Goal: Consume media (video, audio): Consume media (video, audio)

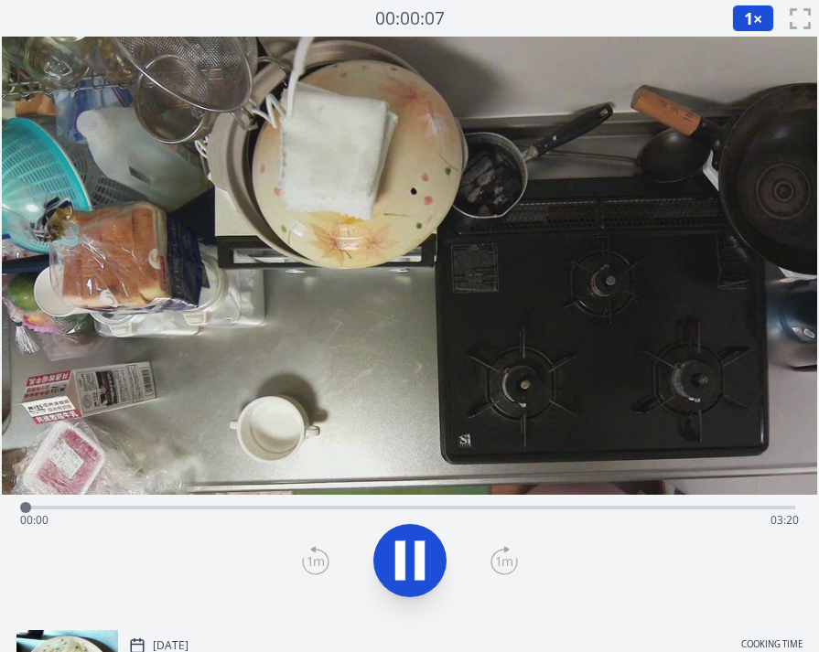
click at [187, 511] on div "Time elapsed: 00:00 Time remaining: 03:20" at bounding box center [409, 520] width 779 height 29
click at [318, 516] on div "Time elapsed: 00:43 Time remaining: 02:37" at bounding box center [409, 520] width 779 height 29
click at [746, 17] on span "1" at bounding box center [748, 18] width 9 height 22
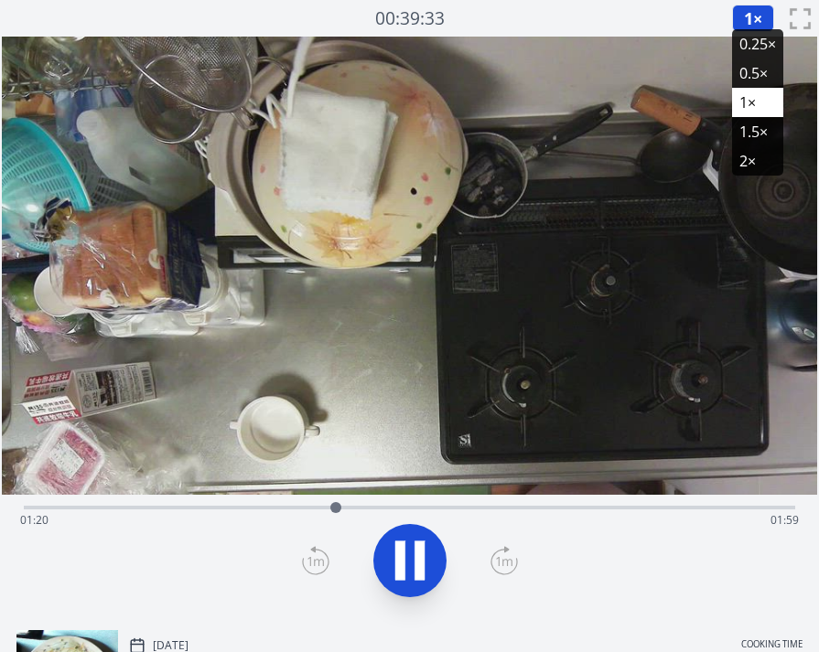
click at [756, 163] on li "2×" at bounding box center [757, 160] width 51 height 29
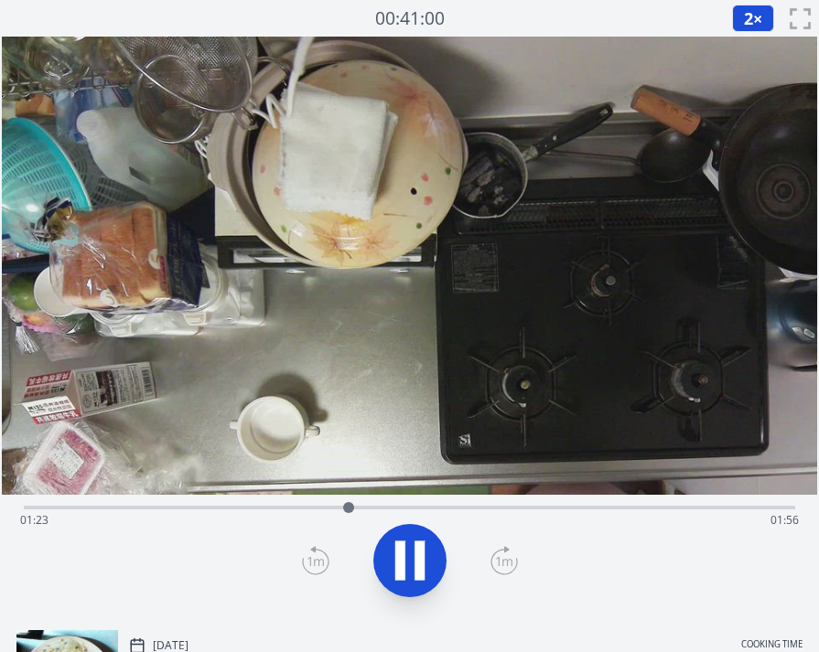
click at [437, 511] on div "Time elapsed: 01:23 Time remaining: 01:56" at bounding box center [409, 520] width 779 height 29
click at [402, 511] on div "Time elapsed: 01:49 Time remaining: 01:30" at bounding box center [409, 520] width 779 height 29
click at [368, 511] on div "Time elapsed: 01:38 Time remaining: 01:41" at bounding box center [409, 520] width 779 height 29
click at [610, 514] on div "Time elapsed: 02:56 Time remaining: 00:23" at bounding box center [409, 520] width 779 height 29
click at [651, 507] on div "Time elapsed: 02:32 Time remaining: 00:47" at bounding box center [409, 520] width 779 height 29
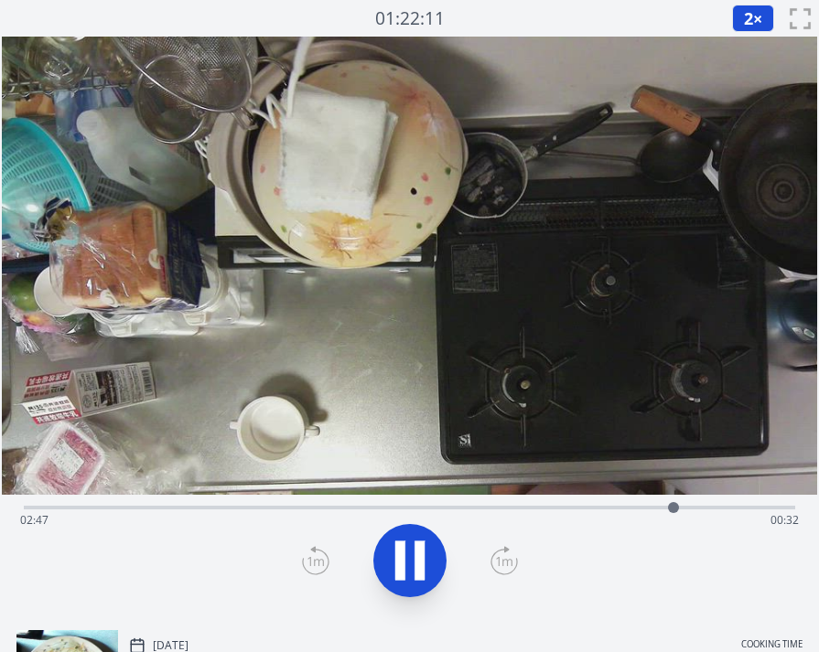
click at [686, 507] on div at bounding box center [673, 507] width 27 height 27
click at [711, 507] on div "Time elapsed: 02:51 Time remaining: 00:28" at bounding box center [409, 520] width 779 height 29
click at [739, 506] on div "Time elapsed: 02:58 Time remaining: 00:21" at bounding box center [409, 520] width 779 height 29
click at [754, 508] on div "Time elapsed: 03:16 Time remaining: 00:03" at bounding box center [409, 520] width 779 height 29
click at [732, 508] on div "Time elapsed: 03:09 Time remaining: 00:10" at bounding box center [409, 520] width 779 height 29
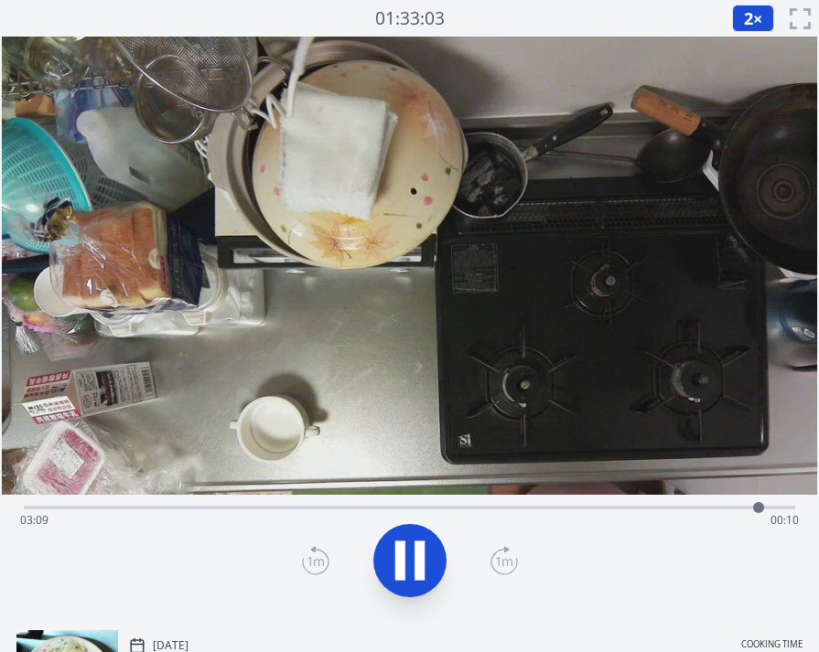
click at [732, 508] on div "Time elapsed: 03:09 Time remaining: 00:10" at bounding box center [409, 520] width 779 height 29
click at [707, 508] on div "Time elapsed: 03:03 Time remaining: 00:16" at bounding box center [409, 520] width 779 height 29
click at [748, 7] on span "2" at bounding box center [748, 18] width 9 height 22
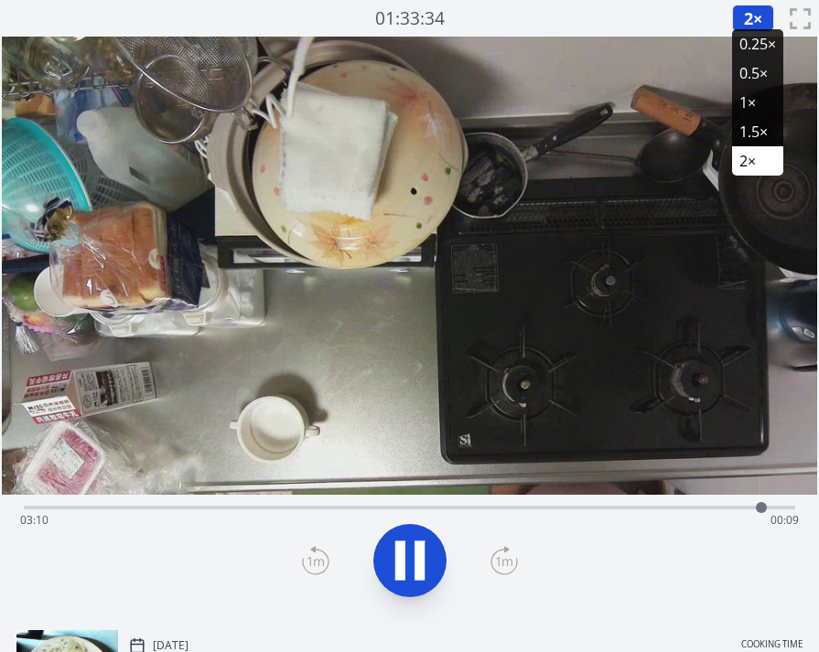
click at [751, 55] on li "0.25×" at bounding box center [757, 43] width 51 height 29
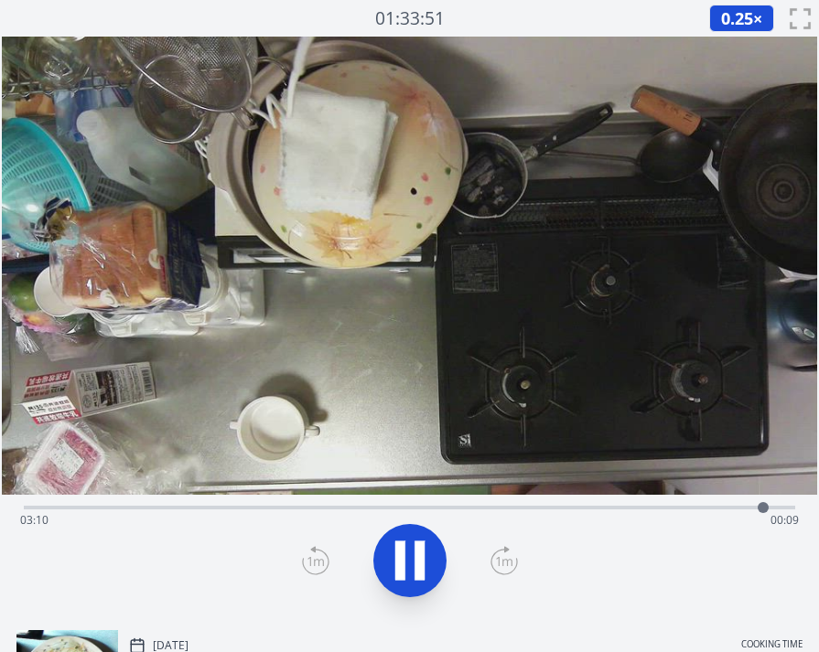
click at [700, 513] on div "Time elapsed: 03:10 Time remaining: 00:09" at bounding box center [409, 520] width 779 height 29
click at [716, 511] on div "Time elapsed: 02:54 Time remaining: 00:25" at bounding box center [409, 520] width 779 height 29
click at [726, 510] on div at bounding box center [717, 507] width 27 height 27
click at [731, 510] on div at bounding box center [726, 507] width 27 height 27
click at [741, 510] on div at bounding box center [730, 507] width 27 height 27
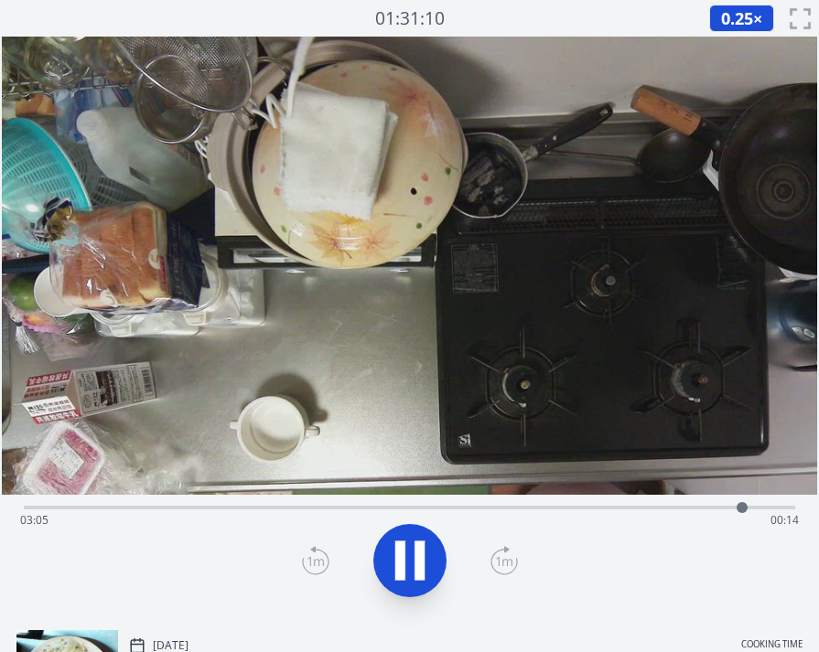
click at [727, 510] on div "Time elapsed: 03:05 Time remaining: 00:14" at bounding box center [409, 520] width 779 height 29
click at [502, 556] on icon at bounding box center [503, 560] width 27 height 29
click at [322, 559] on icon at bounding box center [315, 560] width 27 height 29
click at [293, 561] on div at bounding box center [409, 561] width 793 height 88
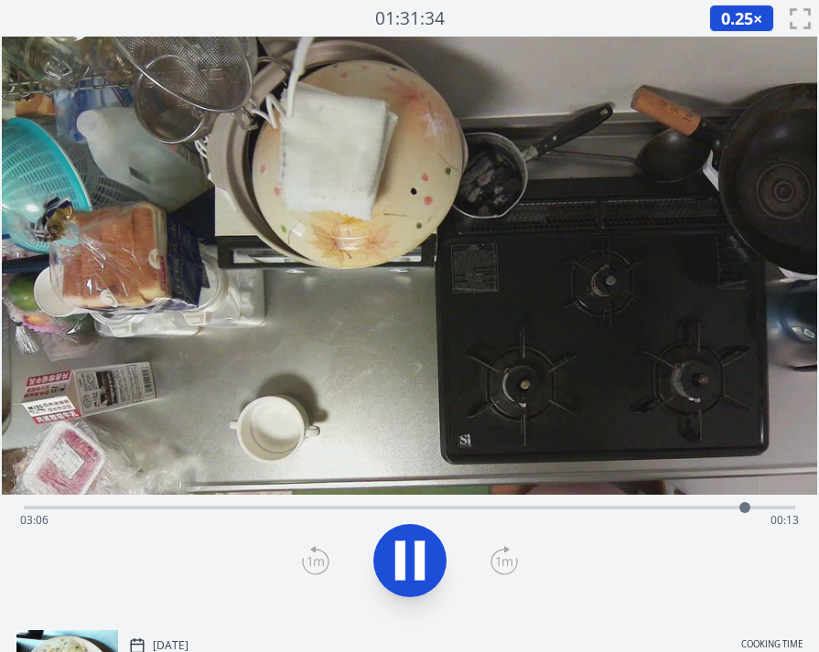
click at [303, 560] on icon at bounding box center [315, 560] width 27 height 29
click at [285, 513] on div "Time elapsed: 03:08 Time remaining: 00:12" at bounding box center [409, 520] width 779 height 29
drag, startPoint x: 325, startPoint y: 508, endPoint x: 338, endPoint y: 508, distance: 12.8
click at [330, 507] on div "Time elapsed: 01:07 Time remaining: 02:12" at bounding box center [409, 520] width 779 height 29
click at [382, 507] on div "Time elapsed: 01:19 Time remaining: 02:00" at bounding box center [409, 520] width 779 height 29
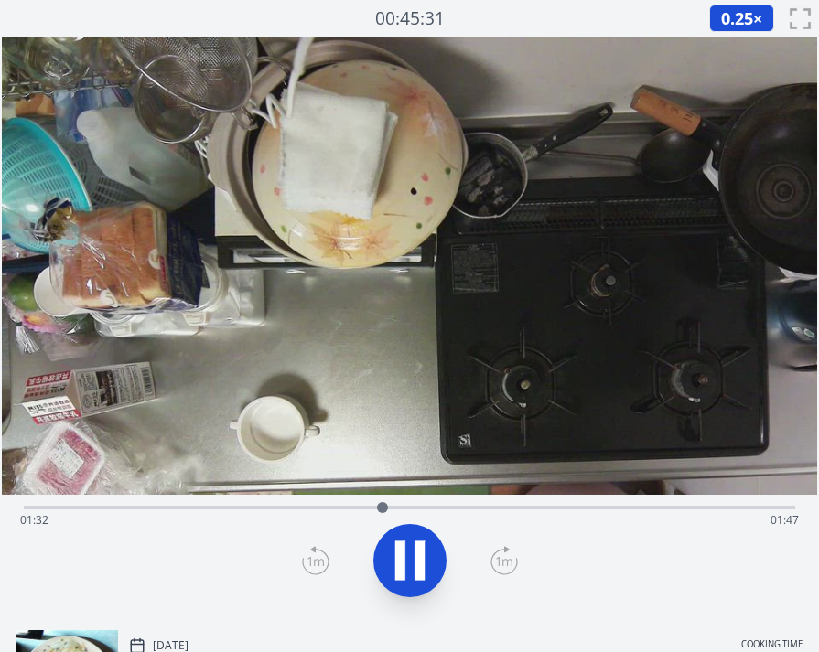
click at [414, 506] on div "Time elapsed: 01:32 Time remaining: 01:47" at bounding box center [409, 520] width 779 height 29
click at [447, 506] on div "Time elapsed: 01:40 Time remaining: 01:39" at bounding box center [409, 520] width 779 height 29
click at [473, 506] on div "Time elapsed: 01:50 Time remaining: 01:29" at bounding box center [409, 520] width 779 height 29
click at [490, 507] on div "Time elapsed: 01:56 Time remaining: 01:23" at bounding box center [409, 520] width 779 height 29
click at [522, 506] on div "Time elapsed: 02:00 Time remaining: 01:19" at bounding box center [409, 520] width 779 height 29
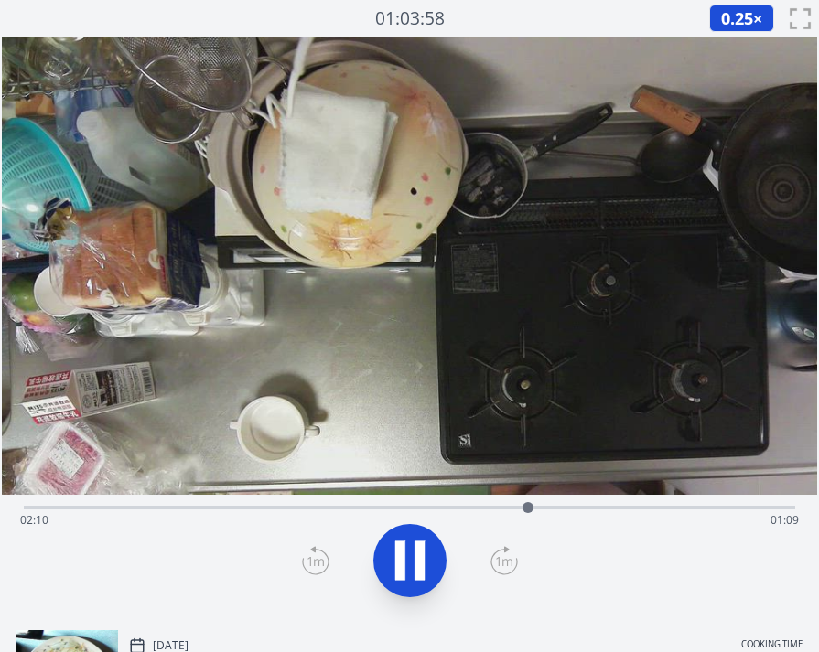
click at [577, 509] on div "Time elapsed: 02:10 Time remaining: 01:09" at bounding box center [409, 520] width 779 height 29
click at [590, 507] on div at bounding box center [578, 507] width 27 height 27
click at [409, 564] on icon at bounding box center [409, 560] width 51 height 51
click at [525, 508] on div "Time elapsed: 02:27 Time remaining: 00:52" at bounding box center [409, 520] width 779 height 29
click at [404, 561] on icon at bounding box center [410, 561] width 30 height 38
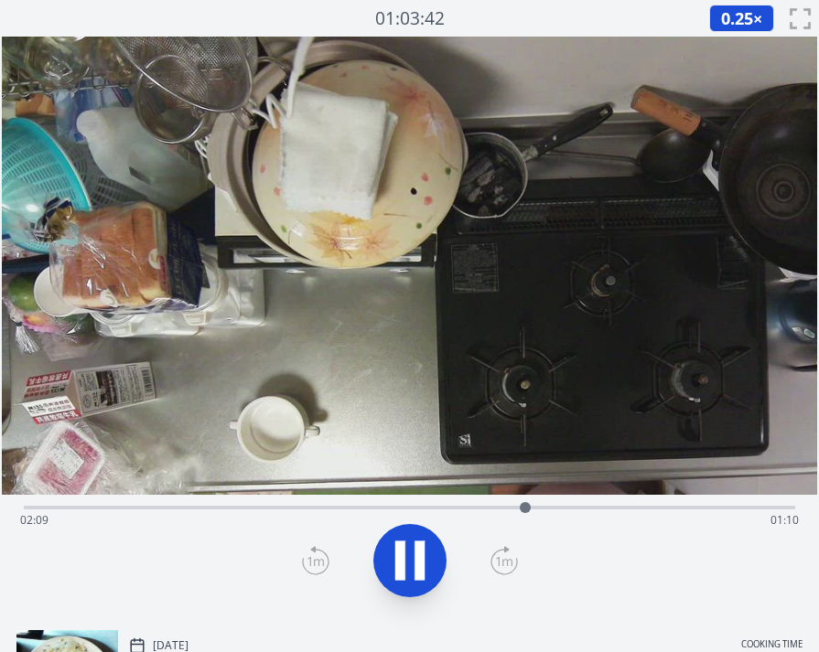
click at [404, 561] on icon at bounding box center [409, 560] width 51 height 51
click at [415, 559] on icon at bounding box center [410, 561] width 30 height 38
click at [590, 507] on div "Time elapsed: 02:10 Time remaining: 01:09" at bounding box center [409, 520] width 779 height 29
click at [613, 509] on div "Time elapsed: 02:26 Time remaining: 00:53" at bounding box center [409, 520] width 779 height 29
click at [610, 507] on div at bounding box center [613, 507] width 11 height 11
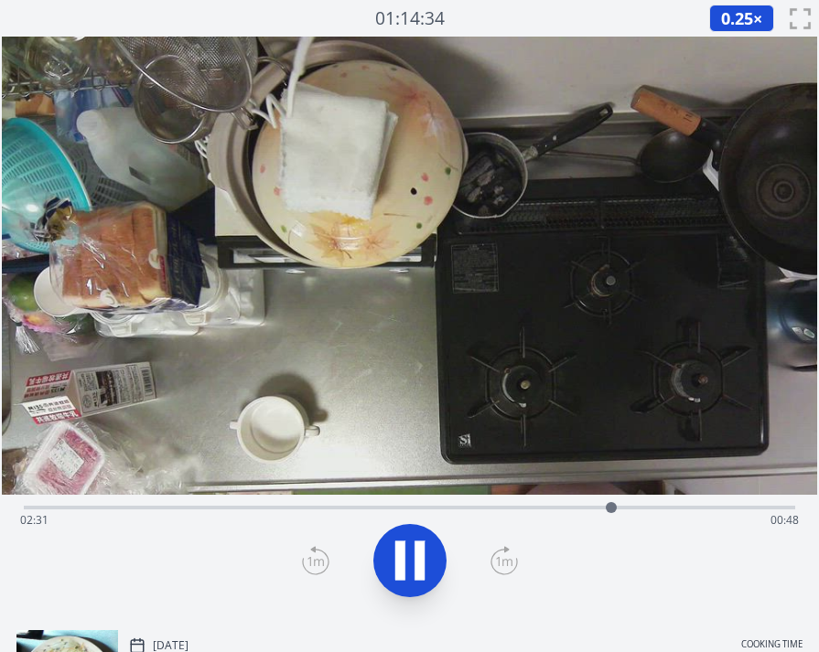
click at [590, 507] on div "Time elapsed: 02:31 Time remaining: 00:48" at bounding box center [409, 520] width 779 height 29
click at [594, 505] on div at bounding box center [592, 507] width 11 height 11
click at [596, 506] on div at bounding box center [593, 507] width 11 height 11
click at [398, 562] on icon at bounding box center [400, 561] width 10 height 39
click at [628, 509] on div "Time elapsed: 02:28 Time remaining: 00:51" at bounding box center [409, 520] width 779 height 29
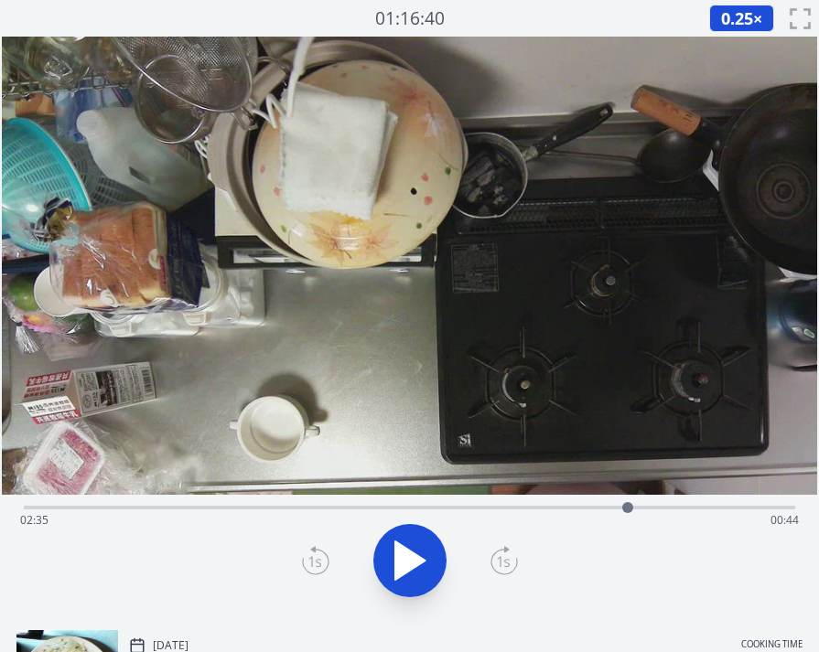
click at [637, 509] on div at bounding box center [627, 507] width 27 height 27
click at [584, 510] on div "Time elapsed: 02:38 Time remaining: 00:41" at bounding box center [409, 520] width 779 height 29
click at [702, 507] on div "Time elapsed: 02:24 Time remaining: 00:55" at bounding box center [409, 520] width 779 height 29
click at [740, 507] on div "Time elapsed: 02:54 Time remaining: 00:25" at bounding box center [409, 520] width 779 height 29
click at [764, 508] on div "Time elapsed: 03:04 Time remaining: 00:15" at bounding box center [409, 520] width 779 height 29
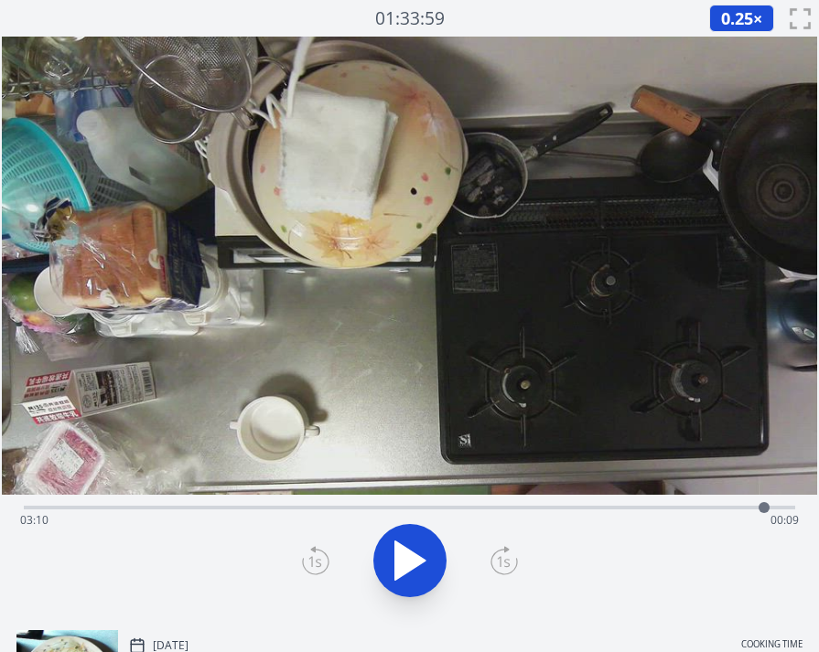
click at [753, 509] on div at bounding box center [763, 507] width 27 height 27
click at [604, 508] on div "Time elapsed: 03:08 Time remaining: 00:11" at bounding box center [409, 520] width 779 height 29
click at [559, 508] on div "Time elapsed: 02:29 Time remaining: 00:50" at bounding box center [409, 520] width 779 height 29
click at [490, 506] on div "Time elapsed: 02:18 Time remaining: 01:01" at bounding box center [409, 520] width 779 height 29
click at [550, 506] on div "Time elapsed: 02:00 Time remaining: 01:19" at bounding box center [409, 520] width 779 height 29
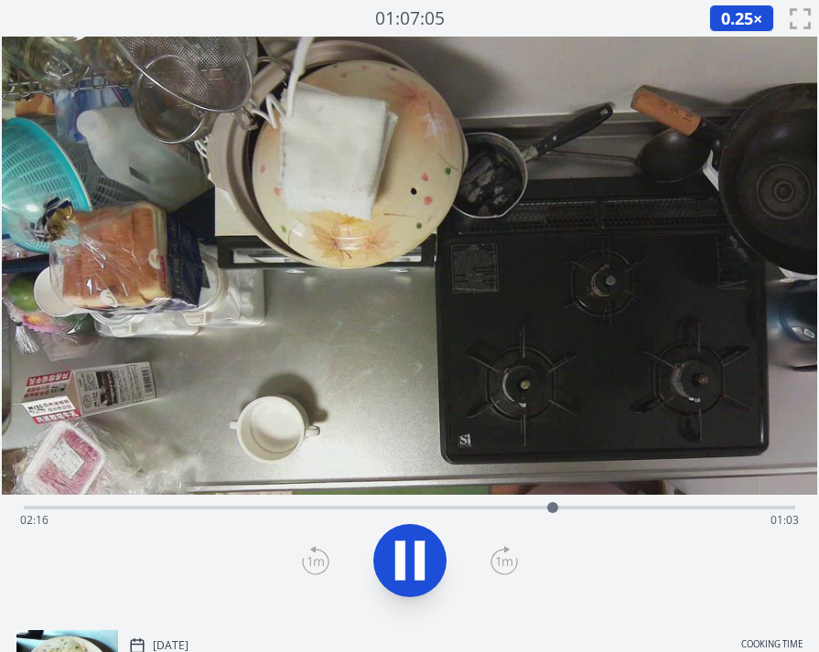
click at [652, 510] on div "Time elapsed: 02:16 Time remaining: 01:03" at bounding box center [409, 520] width 779 height 29
click at [677, 508] on div "Time elapsed: 02:44 Time remaining: 00:35" at bounding box center [409, 520] width 779 height 29
click at [707, 508] on div "Time elapsed: 02:48 Time remaining: 00:31" at bounding box center [409, 520] width 779 height 29
click at [743, 508] on div "Time elapsed: 02:56 Time remaining: 00:23" at bounding box center [409, 520] width 779 height 29
click at [396, 554] on icon at bounding box center [400, 561] width 10 height 39
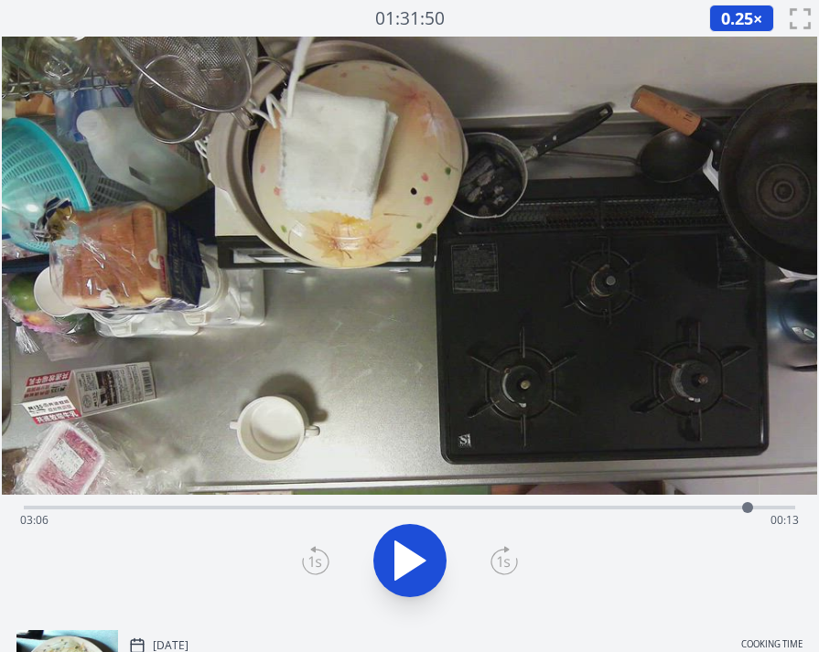
click at [420, 551] on icon at bounding box center [409, 560] width 51 height 51
click at [735, 507] on div at bounding box center [748, 507] width 27 height 27
click at [748, 509] on div at bounding box center [737, 507] width 27 height 27
click at [736, 510] on div at bounding box center [748, 507] width 27 height 27
click at [737, 508] on div "Time elapsed: 03:09 Time remaining: 00:10" at bounding box center [409, 520] width 779 height 29
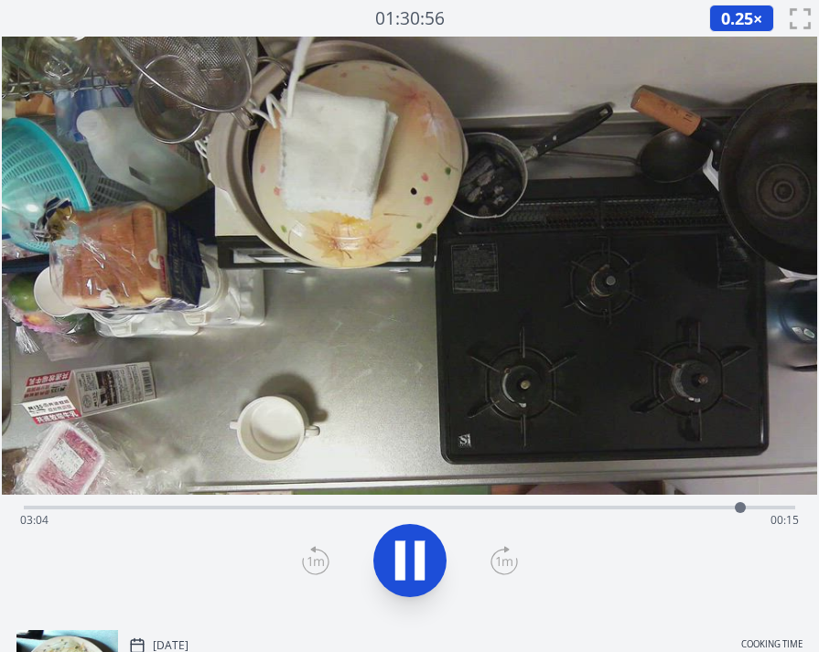
click at [721, 506] on div "Time elapsed: 03:04 Time remaining: 00:15" at bounding box center [409, 520] width 779 height 29
click at [701, 510] on div "Time elapsed: 03:00 Time remaining: 00:19" at bounding box center [409, 520] width 779 height 29
click at [731, 506] on div "Time elapsed: 02:54 Time remaining: 00:25" at bounding box center [409, 520] width 779 height 29
click at [716, 508] on div "Time elapsed: 03:02 Time remaining: 00:17" at bounding box center [409, 520] width 779 height 29
click at [707, 508] on div at bounding box center [719, 507] width 27 height 27
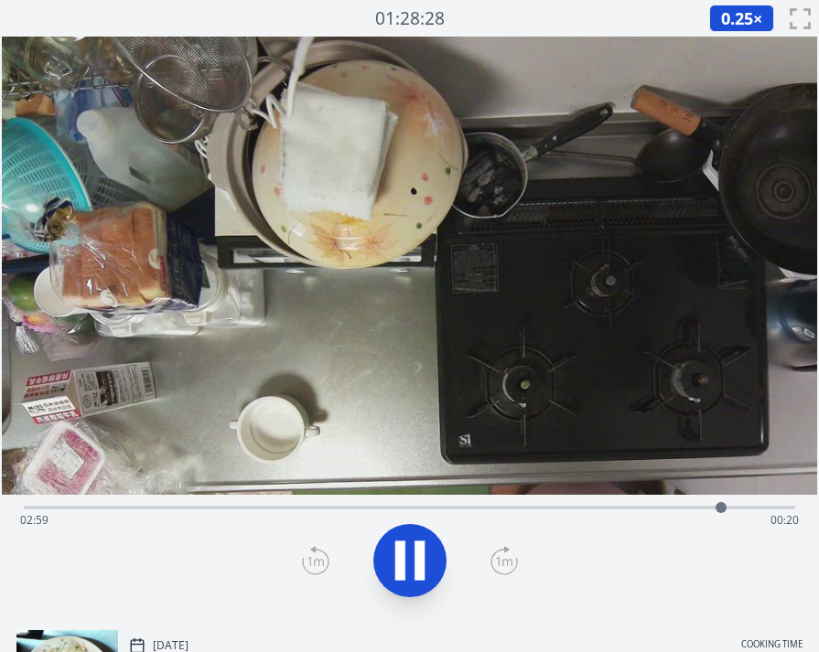
click at [697, 509] on div "Time elapsed: 02:59 Time remaining: 00:20" at bounding box center [409, 520] width 779 height 29
click at [619, 511] on div "Time elapsed: 02:59 Time remaining: 00:20" at bounding box center [409, 520] width 779 height 29
click at [652, 511] on div "Time elapsed: 02:33 Time remaining: 00:46" at bounding box center [409, 520] width 779 height 29
click at [668, 509] on div at bounding box center [655, 507] width 27 height 27
click at [685, 508] on div "Time elapsed: 02:46 Time remaining: 00:33" at bounding box center [409, 520] width 779 height 29
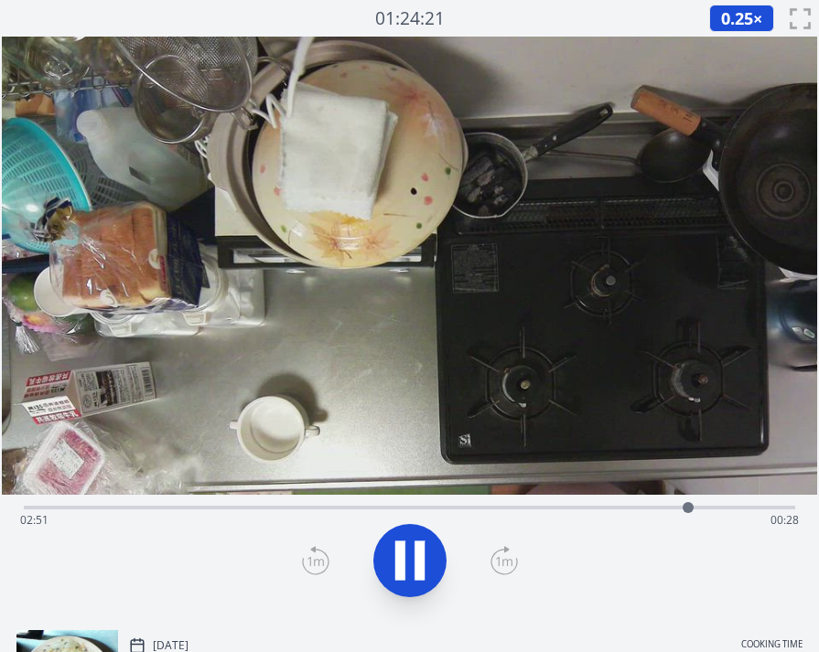
click at [696, 508] on div at bounding box center [687, 507] width 27 height 27
click at [430, 553] on icon at bounding box center [409, 560] width 51 height 51
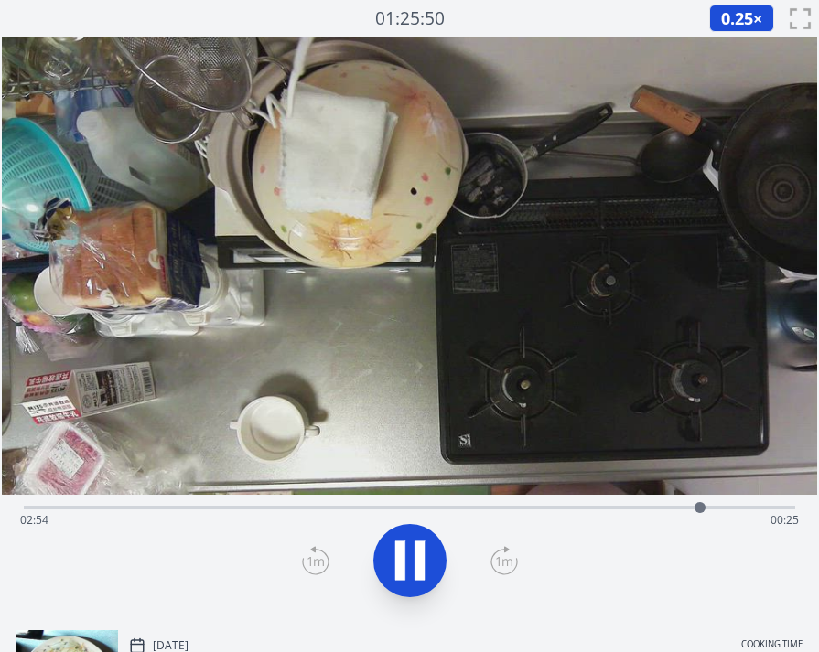
click at [430, 553] on icon at bounding box center [409, 560] width 51 height 51
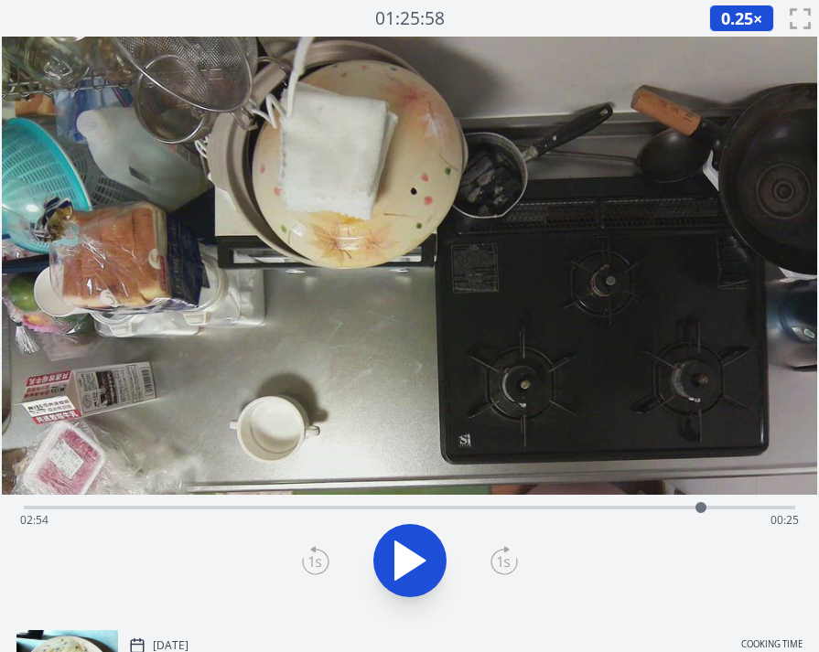
click at [430, 553] on icon at bounding box center [409, 560] width 51 height 51
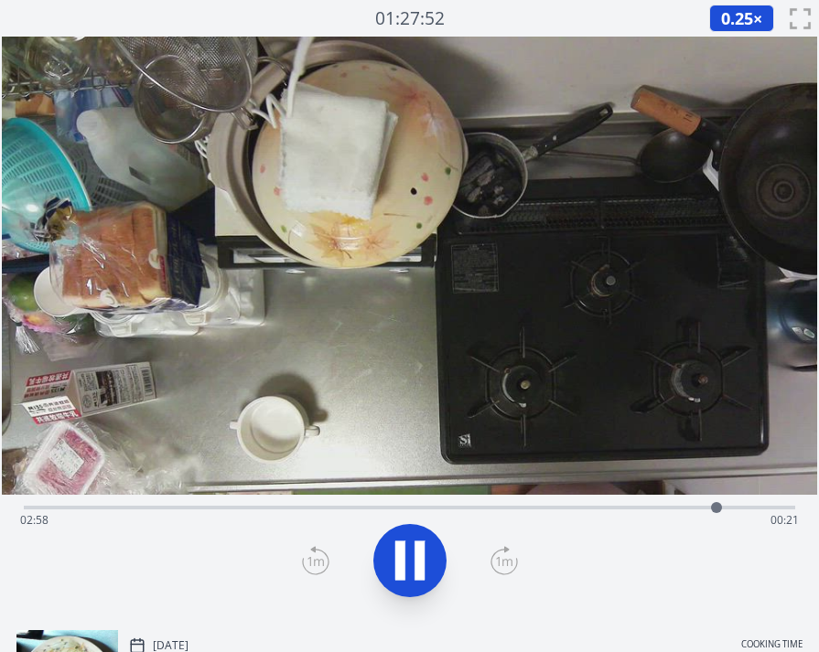
click at [430, 553] on icon at bounding box center [409, 560] width 51 height 51
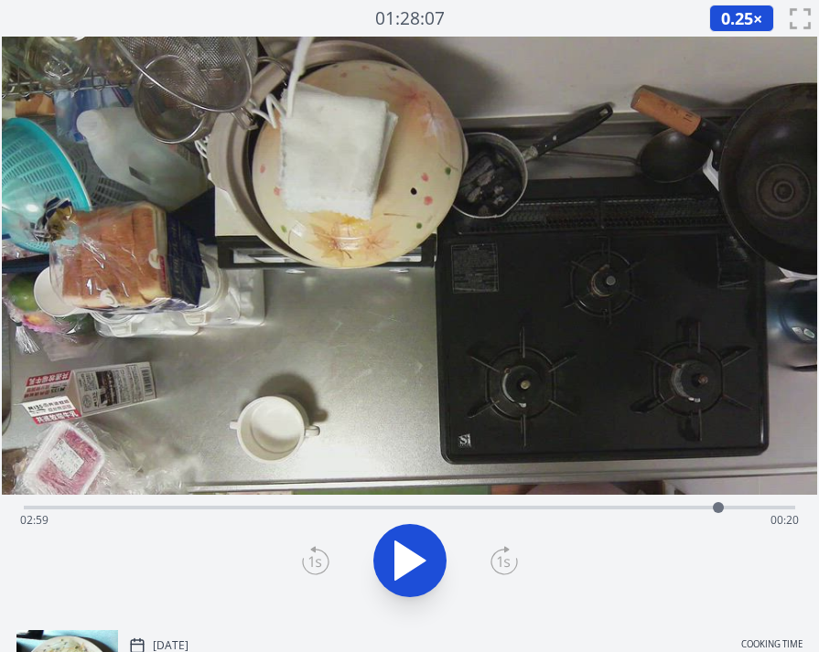
click at [701, 508] on div "Time elapsed: 02:59 Time remaining: 00:20" at bounding box center [409, 520] width 779 height 29
click at [716, 508] on div "Time elapsed: 02:54 Time remaining: 00:25" at bounding box center [409, 520] width 779 height 29
click at [711, 509] on div at bounding box center [716, 507] width 11 height 11
click at [412, 558] on icon at bounding box center [410, 561] width 30 height 38
click at [412, 558] on icon at bounding box center [409, 560] width 51 height 51
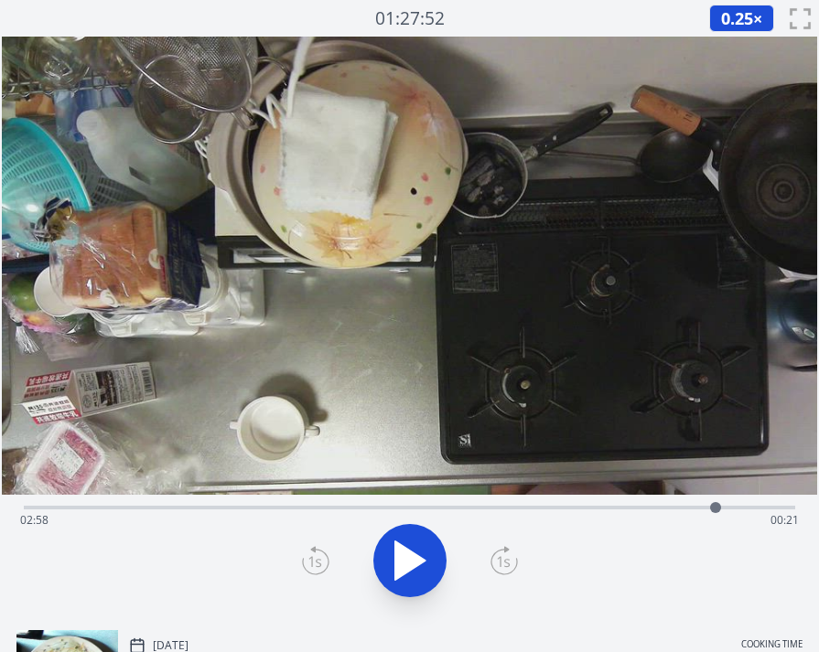
click at [671, 510] on div "Time elapsed: 02:58 Time remaining: 00:21" at bounding box center [409, 520] width 779 height 29
click at [652, 511] on div "Time elapsed: 02:46 Time remaining: 00:33" at bounding box center [409, 520] width 779 height 29
click at [422, 550] on icon at bounding box center [409, 560] width 51 height 51
click at [590, 511] on div "Time elapsed: 02:43 Time remaining: 00:36" at bounding box center [409, 520] width 779 height 29
click at [627, 505] on div "Time elapsed: 02:26 Time remaining: 00:53" at bounding box center [409, 506] width 771 height 22
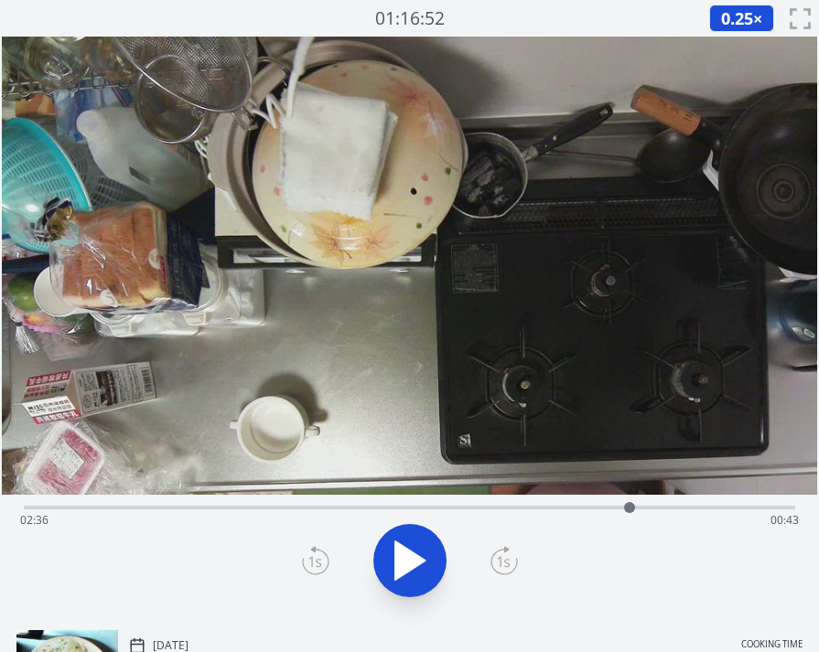
click at [640, 508] on div at bounding box center [629, 507] width 27 height 27
click at [632, 509] on div at bounding box center [641, 507] width 27 height 27
click at [674, 511] on div at bounding box center [669, 507] width 27 height 27
click at [414, 557] on icon at bounding box center [419, 561] width 10 height 39
click at [732, 510] on div "Time elapsed: 02:56 Time remaining: 00:23" at bounding box center [409, 520] width 779 height 29
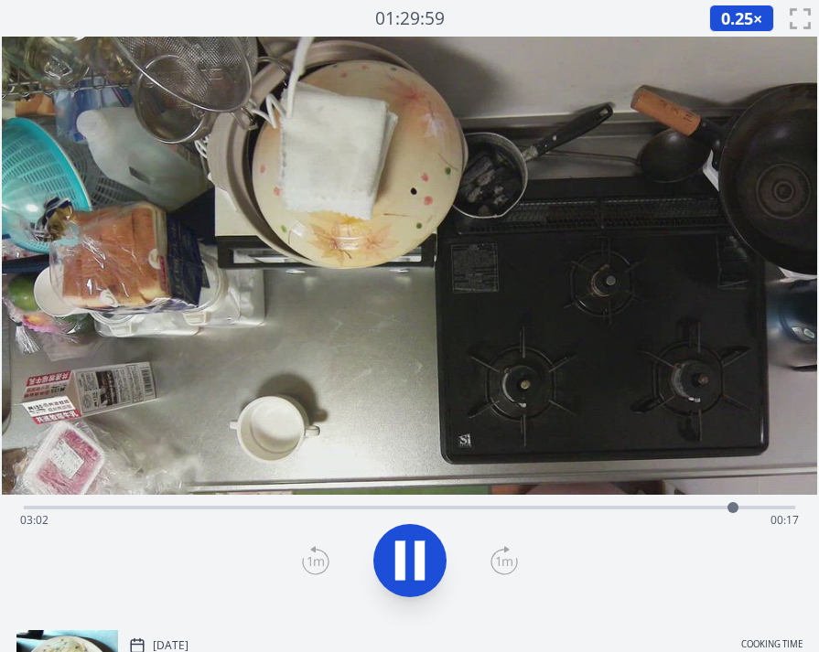
click at [702, 509] on div "Time elapsed: 03:02 Time remaining: 00:17" at bounding box center [409, 520] width 779 height 29
click at [399, 561] on icon at bounding box center [400, 561] width 10 height 39
click at [683, 509] on div "Time elapsed: 02:55 Time remaining: 00:24" at bounding box center [409, 520] width 779 height 29
click at [656, 510] on div "Time elapsed: 02:50 Time remaining: 00:29" at bounding box center [409, 520] width 779 height 29
click at [630, 508] on div "Time elapsed: 02:43 Time remaining: 00:36" at bounding box center [409, 520] width 779 height 29
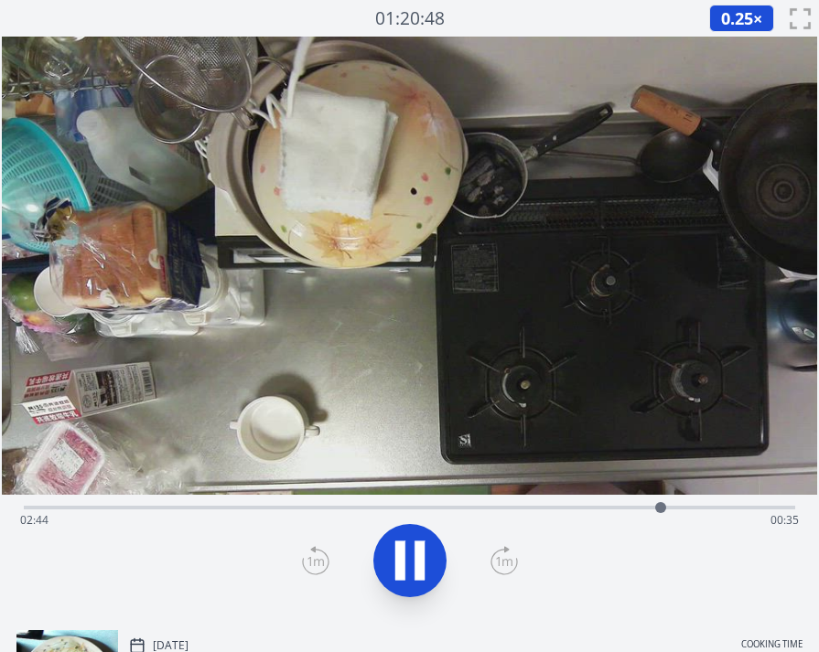
click at [231, 507] on div "Time elapsed: 02:44 Time remaining: 00:35" at bounding box center [409, 520] width 779 height 29
click at [167, 507] on div "Time elapsed: 00:53 Time remaining: 02:26" at bounding box center [409, 520] width 779 height 29
click at [191, 506] on div "Time elapsed: 00:37 Time remaining: 02:42" at bounding box center [409, 520] width 779 height 29
click at [422, 565] on icon at bounding box center [419, 561] width 10 height 39
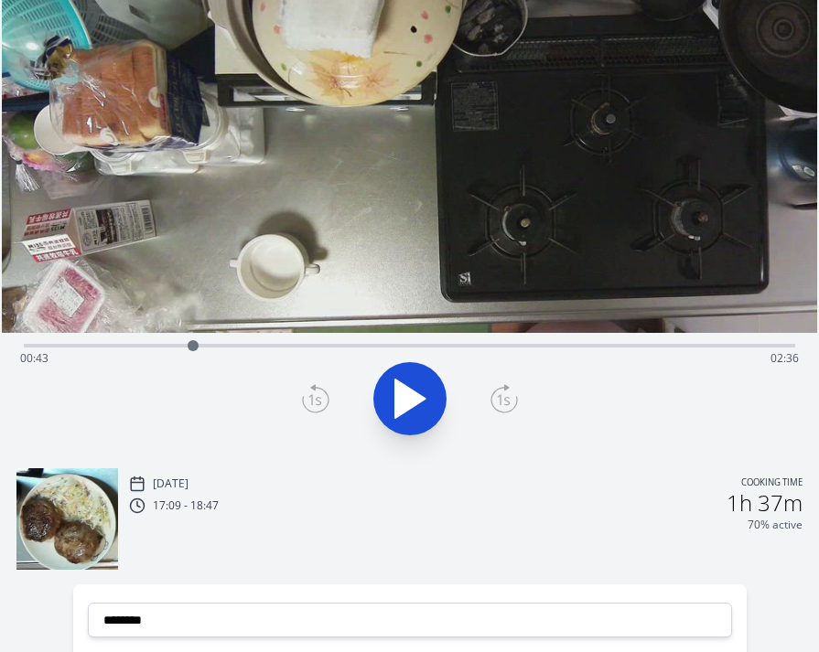
scroll to position [167, 0]
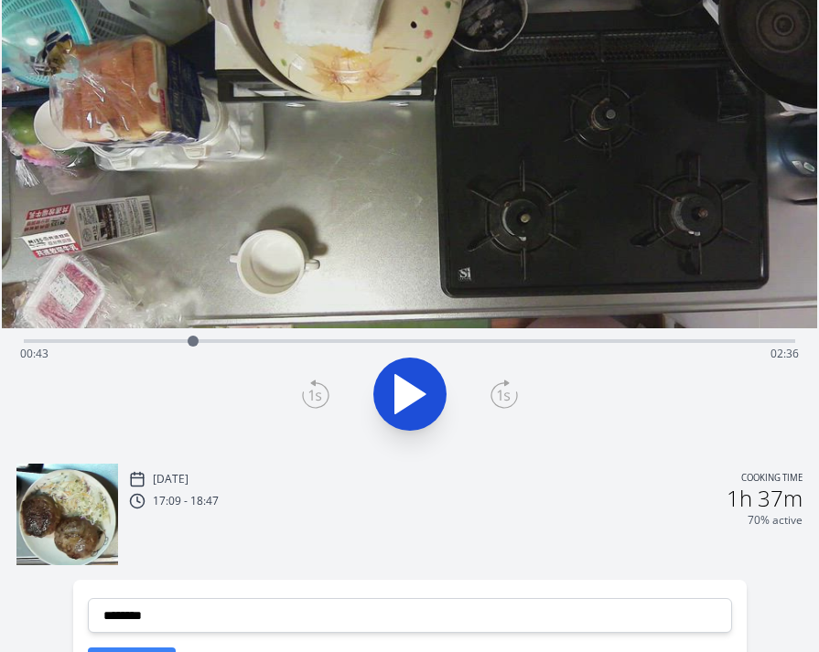
click at [168, 344] on div "Time elapsed: 00:43 Time remaining: 02:36" at bounding box center [409, 353] width 779 height 29
drag, startPoint x: 195, startPoint y: 342, endPoint x: 229, endPoint y: 342, distance: 33.9
click at [196, 341] on div "Time elapsed: 00:37 Time remaining: 02:42" at bounding box center [409, 353] width 779 height 29
click at [621, 340] on div "Time elapsed: 00:44 Time remaining: 02:35" at bounding box center [409, 353] width 779 height 29
click at [404, 393] on icon at bounding box center [410, 394] width 30 height 38
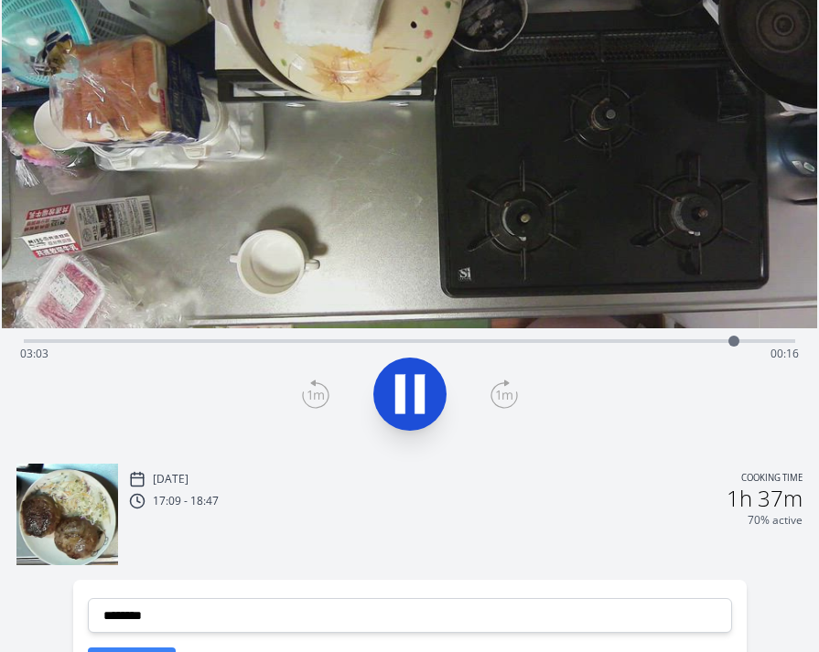
click at [748, 345] on div "Time elapsed: 03:03 Time remaining: 00:16" at bounding box center [409, 353] width 779 height 29
click at [738, 339] on div at bounding box center [750, 341] width 27 height 27
click at [413, 390] on icon at bounding box center [409, 394] width 51 height 51
click at [716, 340] on div "Time elapsed: 03:05 Time remaining: 00:14" at bounding box center [409, 353] width 779 height 29
click at [703, 341] on div at bounding box center [715, 341] width 27 height 27
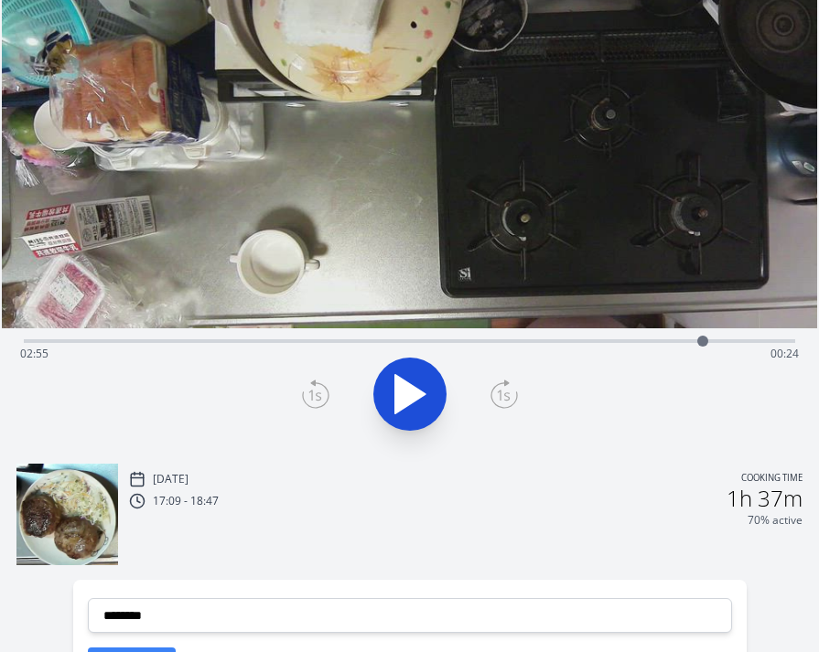
click at [741, 339] on div "Time elapsed: 02:55 Time remaining: 00:24" at bounding box center [409, 339] width 771 height 22
click at [677, 341] on div "Time elapsed: 03:05 Time remaining: 00:14" at bounding box center [409, 353] width 779 height 29
click at [699, 340] on div "Time elapsed: 02:48 Time remaining: 00:31" at bounding box center [409, 353] width 779 height 29
click at [709, 334] on div at bounding box center [698, 341] width 27 height 27
click at [719, 340] on div at bounding box center [708, 341] width 27 height 27
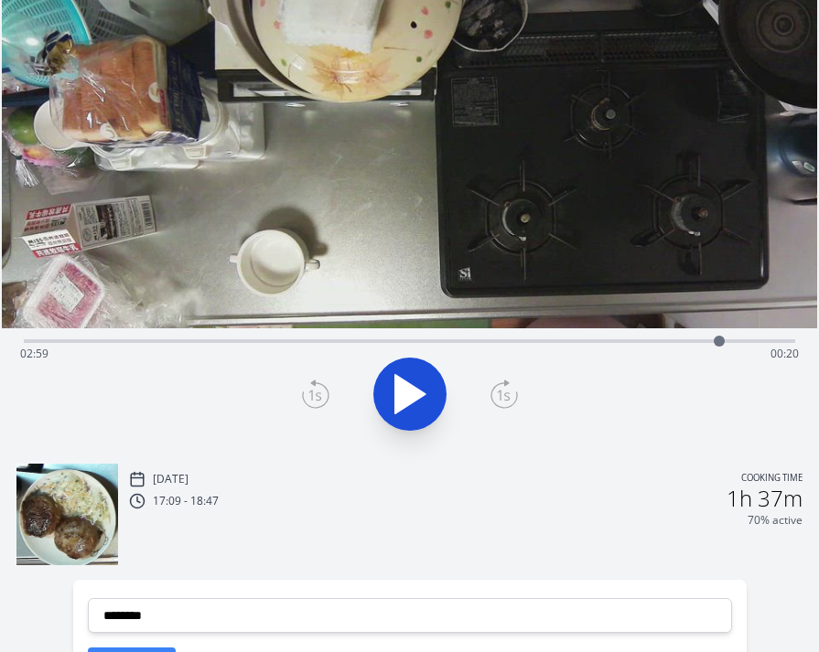
click at [741, 342] on div "Time elapsed: 02:59 Time remaining: 00:20" at bounding box center [409, 353] width 779 height 29
click at [640, 339] on div "Time elapsed: 03:05 Time remaining: 00:14" at bounding box center [409, 353] width 779 height 29
click at [655, 339] on div "Time elapsed: 02:39 Time remaining: 00:40" at bounding box center [409, 353] width 779 height 29
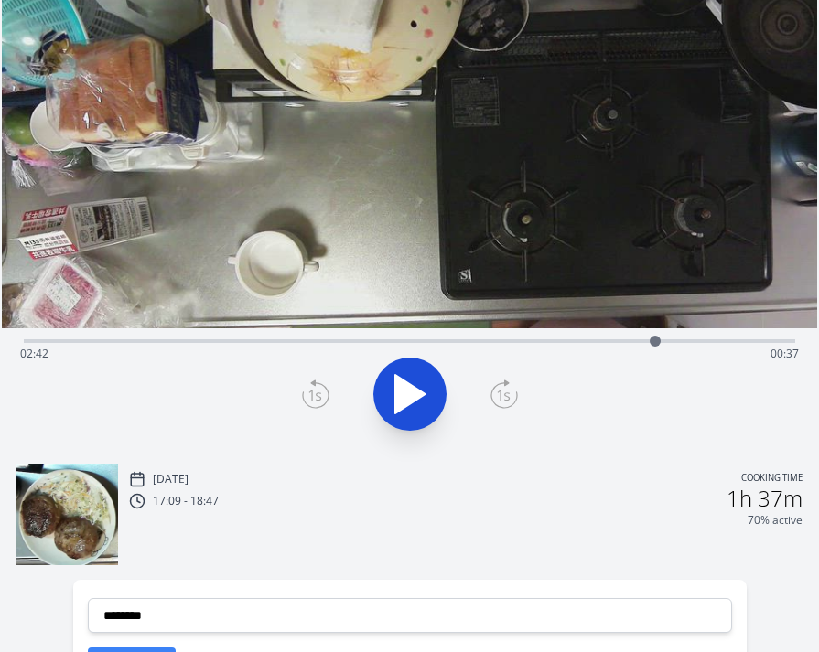
scroll to position [0, 0]
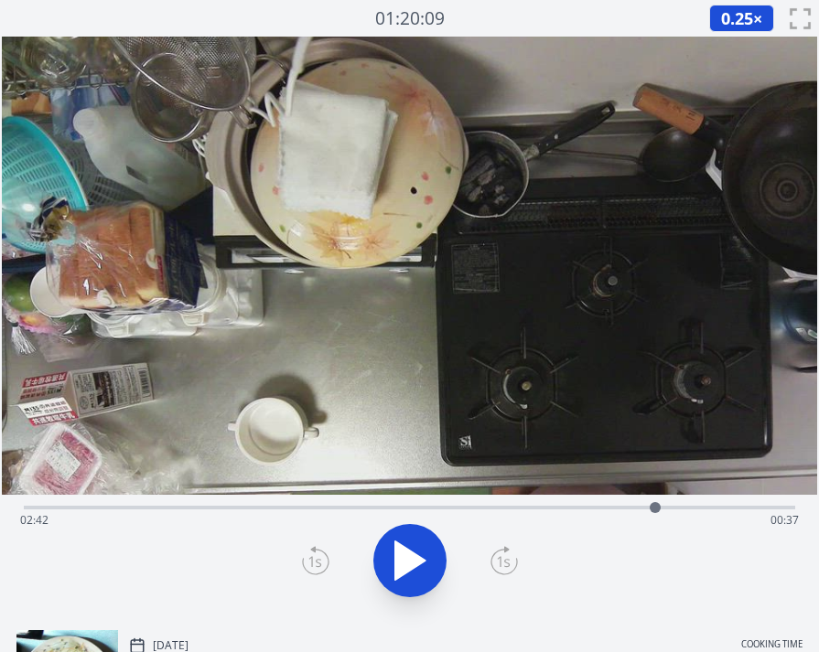
click at [630, 508] on div "Time elapsed: 02:42 Time remaining: 00:37" at bounding box center [409, 520] width 779 height 29
click at [399, 562] on icon at bounding box center [410, 561] width 30 height 38
click at [636, 506] on div at bounding box center [630, 507] width 11 height 11
click at [396, 546] on icon at bounding box center [400, 561] width 10 height 39
click at [630, 505] on div at bounding box center [637, 507] width 27 height 27
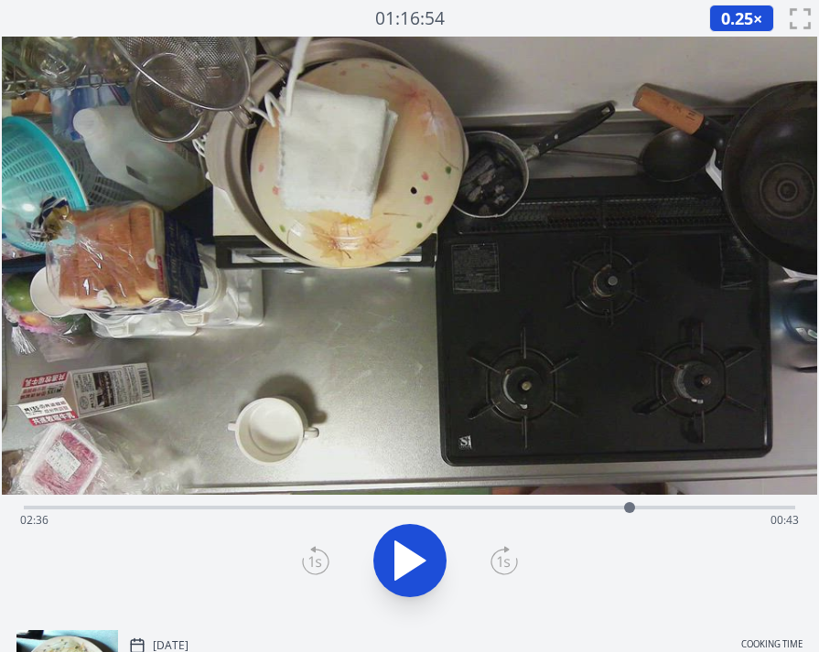
click at [761, 508] on div "Time elapsed: 02:36 Time remaining: 00:43" at bounding box center [409, 520] width 779 height 29
click at [753, 508] on div at bounding box center [761, 507] width 27 height 27
click at [743, 507] on div at bounding box center [752, 507] width 27 height 27
click at [204, 508] on div "Time elapsed: 03:06 Time remaining: 00:13" at bounding box center [409, 520] width 779 height 29
click at [161, 513] on div "Time elapsed: 00:46 Time remaining: 02:33" at bounding box center [409, 520] width 779 height 29
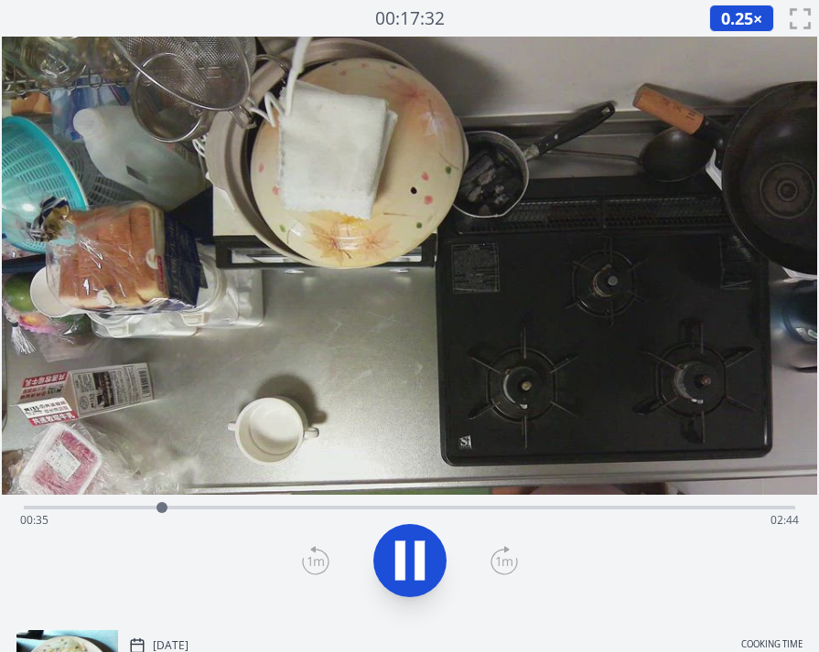
click at [187, 507] on div "Time elapsed: 00:35 Time remaining: 02:44" at bounding box center [409, 520] width 779 height 29
click at [166, 508] on div "Time elapsed: 00:42 Time remaining: 02:37" at bounding box center [409, 520] width 779 height 29
click at [196, 507] on div "Time elapsed: 00:36 Time remaining: 02:43" at bounding box center [409, 520] width 779 height 29
click at [417, 557] on icon at bounding box center [419, 561] width 10 height 39
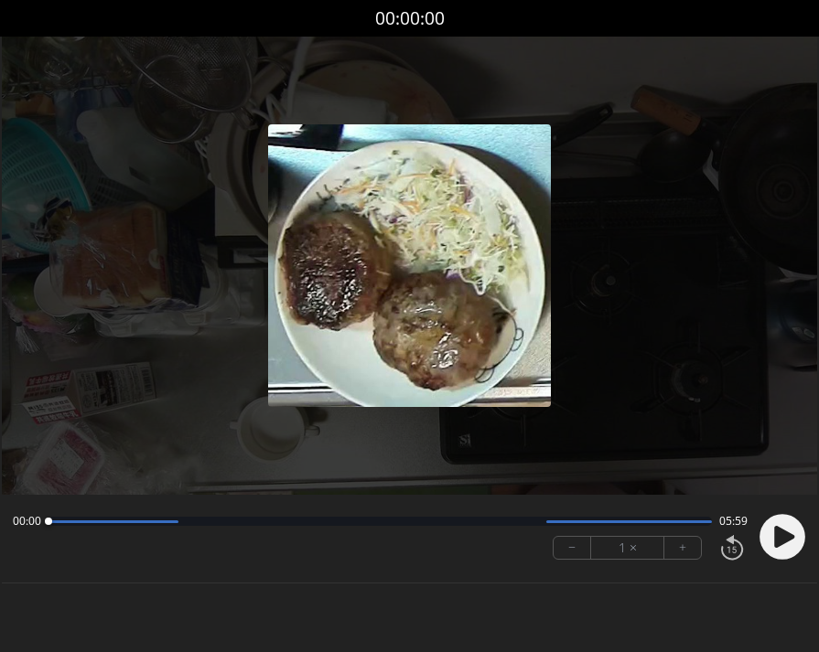
click at [775, 531] on icon at bounding box center [784, 537] width 20 height 22
click at [691, 543] on button "+" at bounding box center [682, 548] width 37 height 22
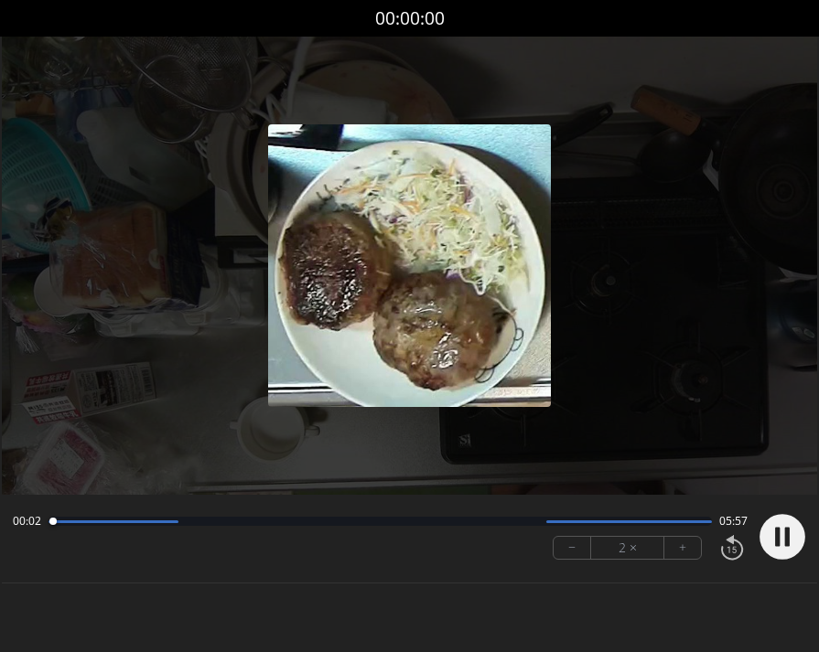
click at [691, 543] on button "+" at bounding box center [682, 548] width 37 height 22
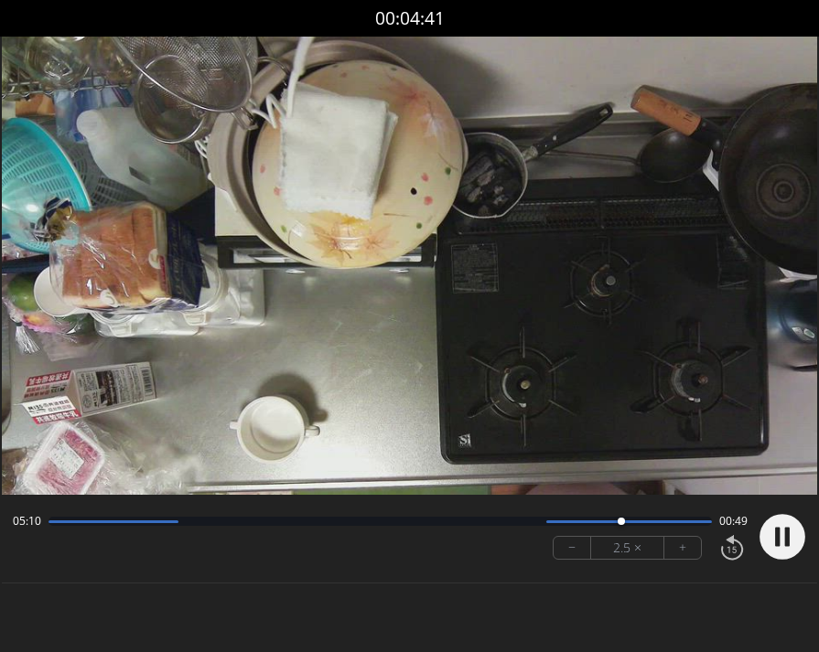
click at [784, 548] on circle at bounding box center [782, 537] width 46 height 46
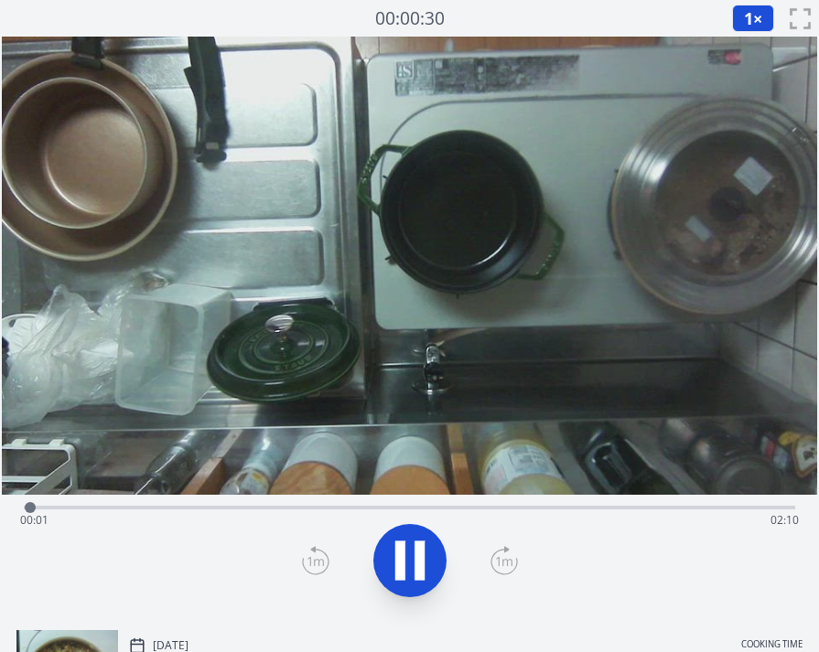
click at [133, 507] on div "Time elapsed: 00:01 Time remaining: 02:10" at bounding box center [409, 520] width 779 height 29
click at [201, 511] on div "Time elapsed: 00:21 Time remaining: 01:49" at bounding box center [409, 520] width 779 height 29
click at [231, 511] on div "Time elapsed: 00:30 Time remaining: 01:40" at bounding box center [409, 520] width 779 height 29
click at [304, 511] on div "Time elapsed: 00:35 Time remaining: 01:35" at bounding box center [409, 520] width 779 height 29
click at [429, 512] on div "Time elapsed: 00:48 Time remaining: 01:22" at bounding box center [409, 520] width 779 height 29
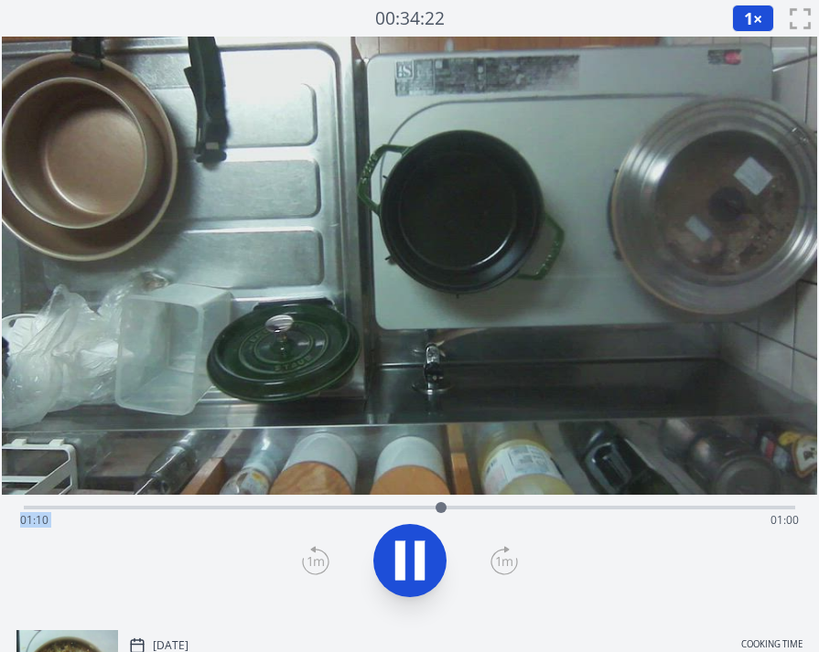
click at [480, 509] on div "Time elapsed: 01:10 Time remaining: 01:00" at bounding box center [409, 520] width 779 height 29
click at [527, 501] on div "Time elapsed: 01:19 Time remaining: 00:51" at bounding box center [409, 506] width 771 height 22
click at [582, 512] on div "Time elapsed: 01:25 Time remaining: 00:45" at bounding box center [409, 520] width 779 height 29
click at [564, 504] on div "Time elapsed: 01:35 Time remaining: 00:35" at bounding box center [409, 506] width 771 height 22
drag, startPoint x: 727, startPoint y: 507, endPoint x: 739, endPoint y: 508, distance: 11.9
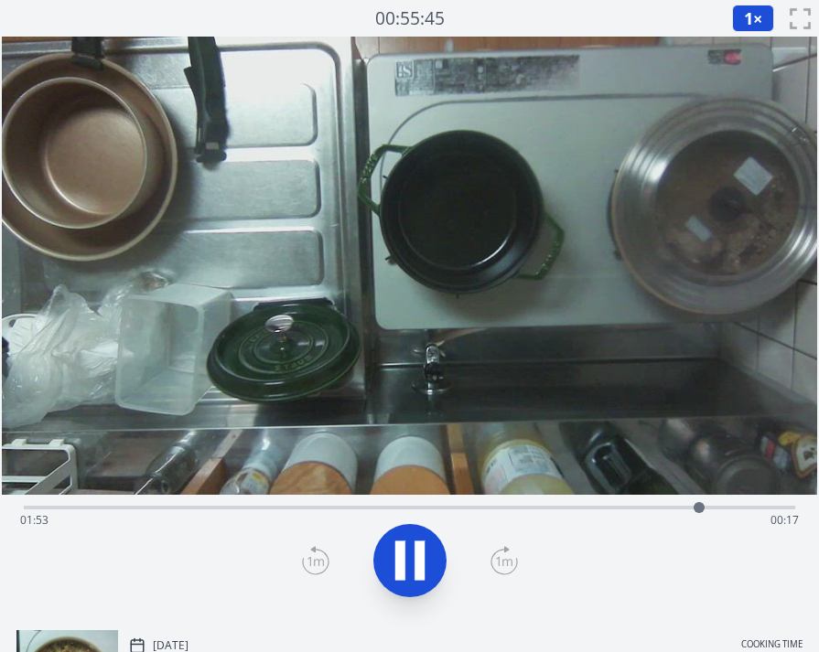
click at [730, 508] on div "Time elapsed: 01:53 Time remaining: 00:17" at bounding box center [409, 520] width 779 height 29
click at [758, 508] on div "Time elapsed: 01:59 Time remaining: 00:11" at bounding box center [409, 520] width 779 height 29
click at [753, 508] on div at bounding box center [762, 507] width 27 height 27
click at [784, 510] on div "Time elapsed: 02:03 Time remaining: 00:07" at bounding box center [409, 520] width 779 height 29
click at [754, 509] on div "Time elapsed: 02:08 Time remaining: 00:02" at bounding box center [409, 520] width 779 height 29
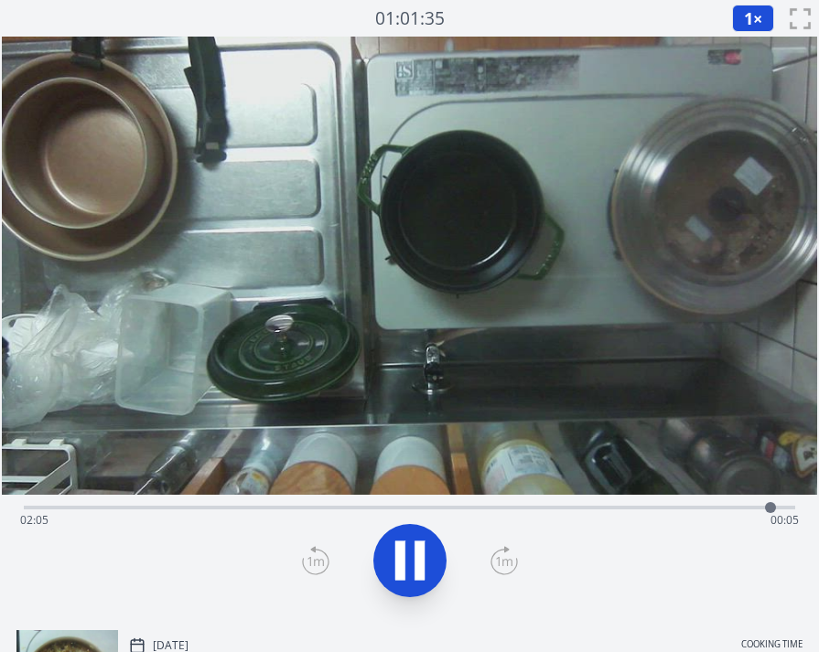
click at [737, 513] on div "Time elapsed: 02:05 Time remaining: 00:05" at bounding box center [409, 520] width 779 height 29
click at [721, 488] on video at bounding box center [409, 266] width 815 height 458
click at [721, 512] on div "Time elapsed: 02:02 Time remaining: 00:08" at bounding box center [409, 520] width 779 height 29
click at [409, 555] on icon at bounding box center [409, 560] width 51 height 51
click at [765, 508] on div "Time elapsed: 02:08 Time remaining: 00:02" at bounding box center [409, 520] width 779 height 29
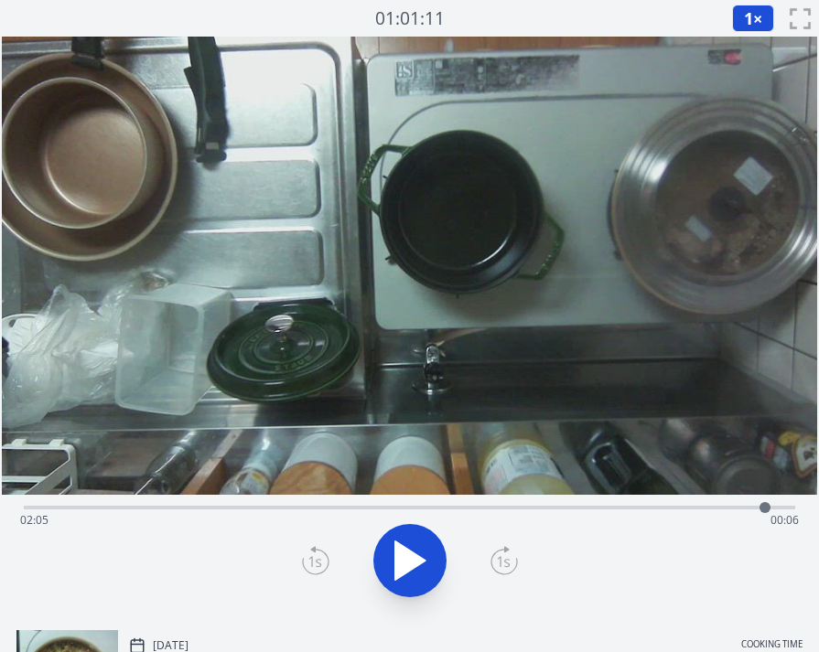
click at [788, 507] on div "Time elapsed: 02:05 Time remaining: 00:06" at bounding box center [409, 520] width 779 height 29
click at [688, 504] on div "Time elapsed: 02:08 Time remaining: 00:02" at bounding box center [409, 506] width 771 height 22
click at [409, 561] on icon at bounding box center [410, 561] width 30 height 38
click at [409, 561] on icon at bounding box center [409, 560] width 51 height 51
click at [680, 510] on div at bounding box center [691, 507] width 27 height 27
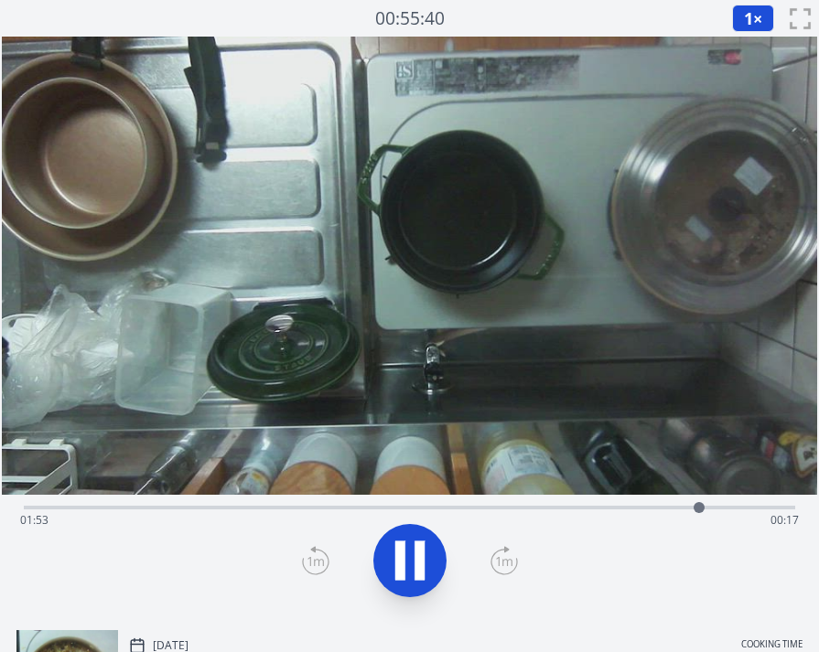
click at [410, 570] on icon at bounding box center [409, 560] width 51 height 51
click at [651, 508] on div "Time elapsed: 01:54 Time remaining: 00:17" at bounding box center [409, 520] width 779 height 29
click at [538, 505] on div "Time elapsed: 01:45 Time remaining: 00:25" at bounding box center [409, 506] width 771 height 22
drag, startPoint x: 478, startPoint y: 513, endPoint x: 568, endPoint y: 511, distance: 90.6
click at [485, 512] on div "Time elapsed: 01:26 Time remaining: 00:44" at bounding box center [409, 520] width 779 height 29
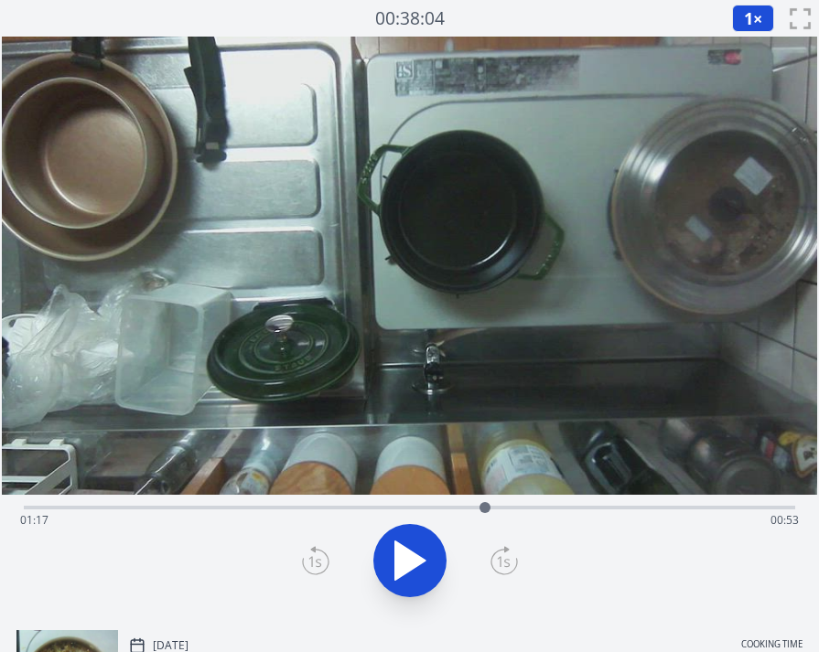
click at [566, 511] on div "Time elapsed: 01:17 Time remaining: 00:53" at bounding box center [409, 520] width 779 height 29
drag, startPoint x: 588, startPoint y: 509, endPoint x: 599, endPoint y: 509, distance: 11.0
click at [589, 509] on div "Time elapsed: 01:31 Time remaining: 00:39" at bounding box center [409, 520] width 779 height 29
click at [604, 510] on div "Time elapsed: 01:35 Time remaining: 00:35" at bounding box center [409, 520] width 779 height 29
click at [579, 509] on div "Time elapsed: 01:37 Time remaining: 00:33" at bounding box center [409, 520] width 779 height 29
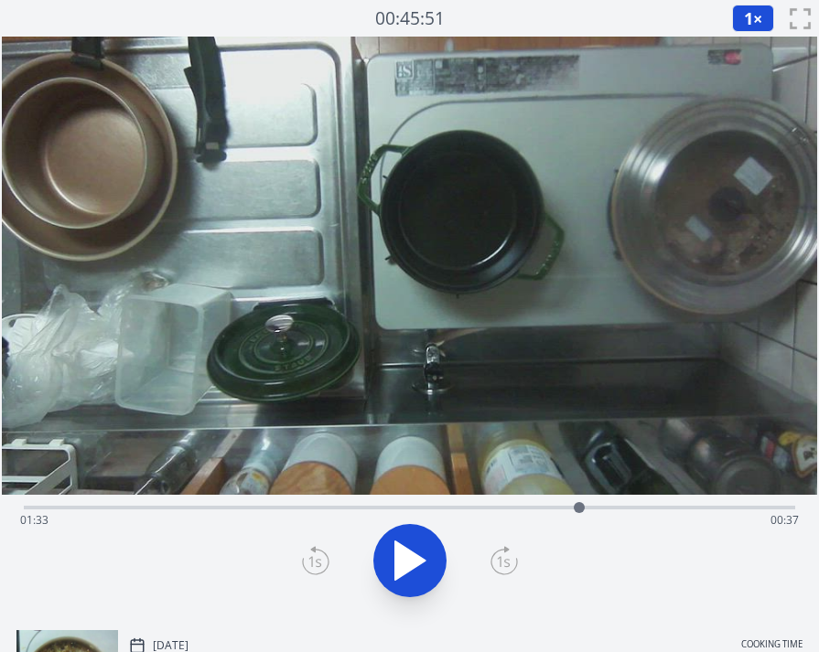
click at [421, 554] on icon at bounding box center [409, 560] width 51 height 51
click at [421, 554] on icon at bounding box center [419, 561] width 10 height 39
click at [320, 560] on icon at bounding box center [315, 560] width 27 height 29
click at [314, 559] on icon at bounding box center [315, 560] width 27 height 29
click at [313, 559] on icon at bounding box center [315, 560] width 27 height 29
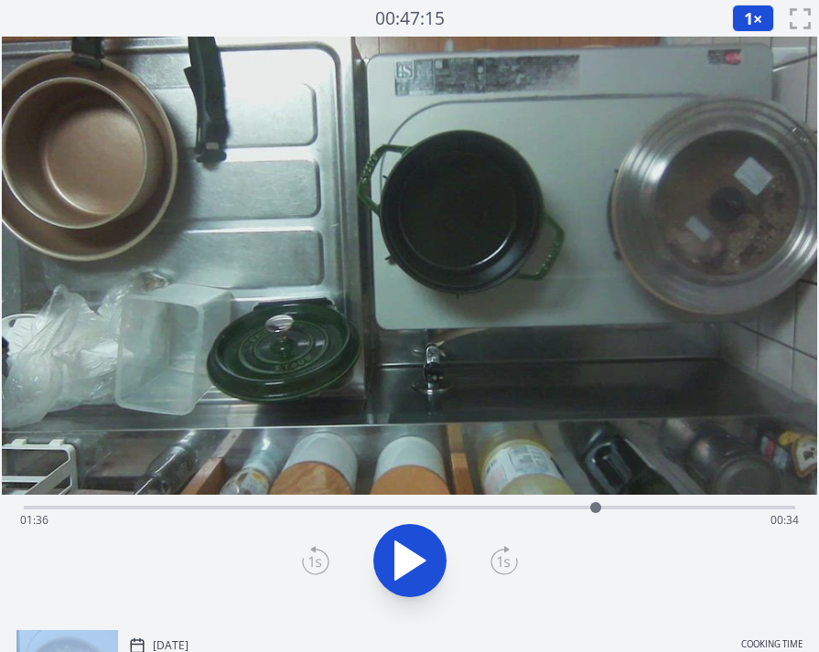
click at [313, 559] on icon at bounding box center [315, 560] width 27 height 29
click at [314, 559] on icon at bounding box center [315, 560] width 27 height 29
click at [304, 562] on icon at bounding box center [315, 560] width 27 height 29
click at [309, 563] on icon at bounding box center [315, 560] width 27 height 29
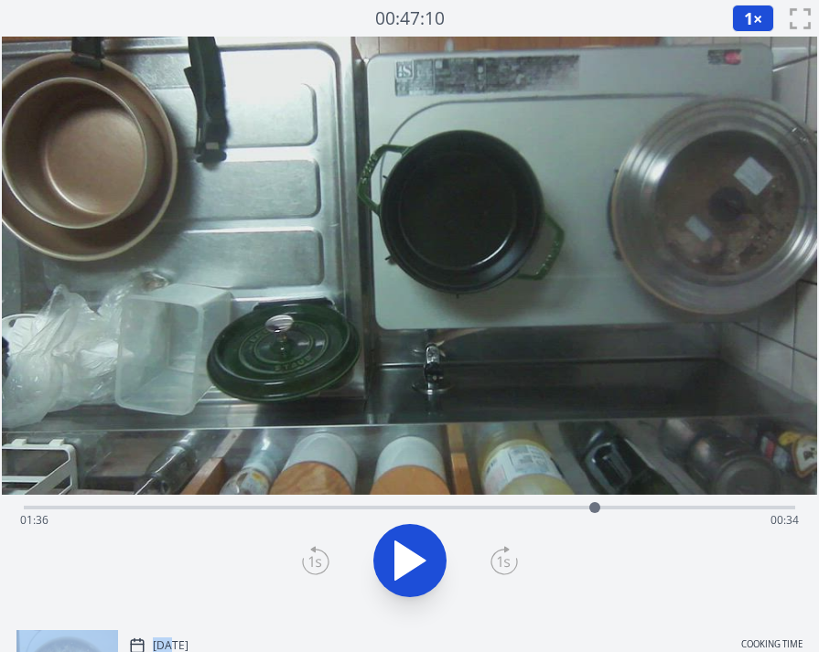
click at [309, 563] on icon at bounding box center [315, 560] width 27 height 29
click at [392, 566] on icon at bounding box center [409, 560] width 51 height 51
click at [403, 565] on icon at bounding box center [400, 561] width 10 height 39
click at [403, 568] on icon at bounding box center [410, 561] width 30 height 38
click at [403, 568] on icon at bounding box center [400, 561] width 10 height 39
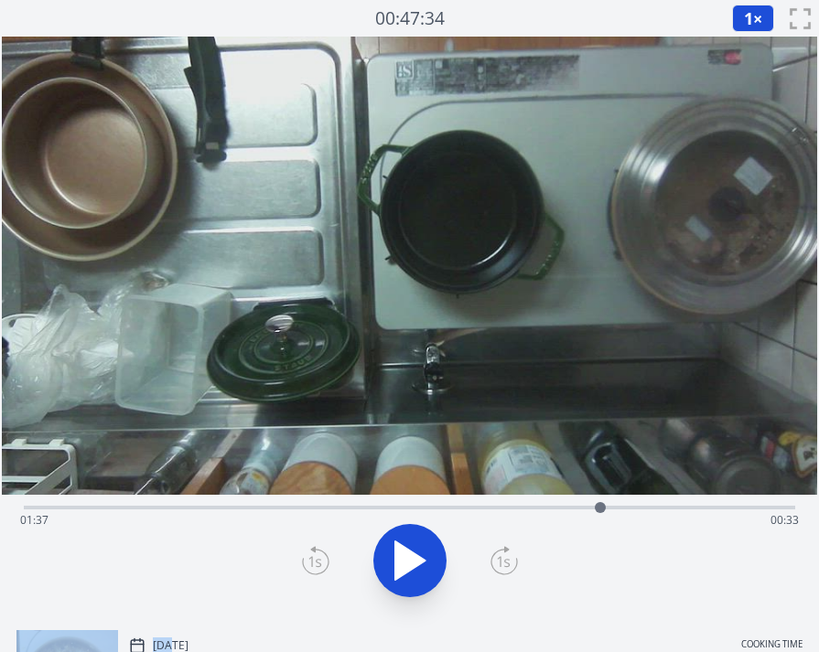
click at [411, 563] on icon at bounding box center [410, 561] width 30 height 38
click at [411, 563] on icon at bounding box center [409, 560] width 51 height 51
click at [412, 564] on icon at bounding box center [410, 561] width 30 height 38
click at [412, 564] on icon at bounding box center [409, 560] width 51 height 51
click at [414, 561] on icon at bounding box center [410, 561] width 30 height 38
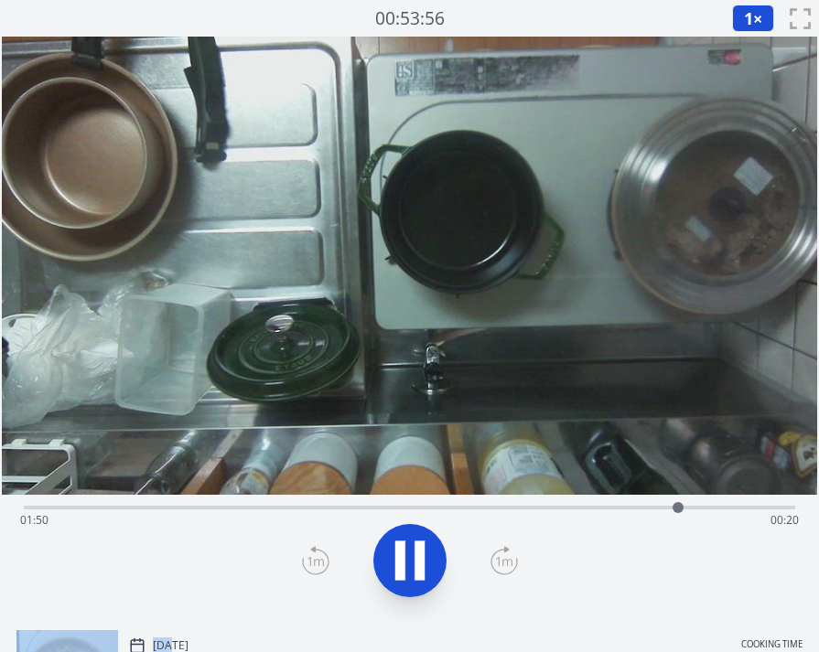
click at [414, 561] on icon at bounding box center [419, 561] width 10 height 39
click at [414, 561] on icon at bounding box center [410, 561] width 30 height 38
click at [414, 561] on icon at bounding box center [419, 561] width 10 height 39
click at [414, 561] on icon at bounding box center [410, 561] width 30 height 38
click at [414, 561] on icon at bounding box center [419, 561] width 10 height 39
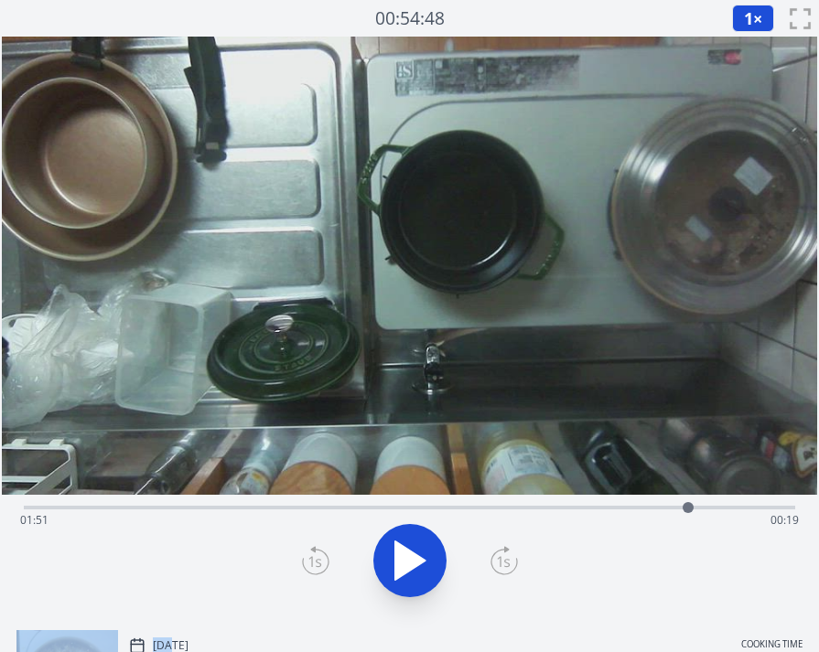
click at [414, 560] on icon at bounding box center [410, 561] width 30 height 38
click at [414, 560] on icon at bounding box center [419, 561] width 10 height 39
click at [414, 560] on icon at bounding box center [410, 561] width 30 height 38
click at [414, 560] on icon at bounding box center [419, 561] width 10 height 39
click at [713, 511] on div at bounding box center [702, 507] width 27 height 27
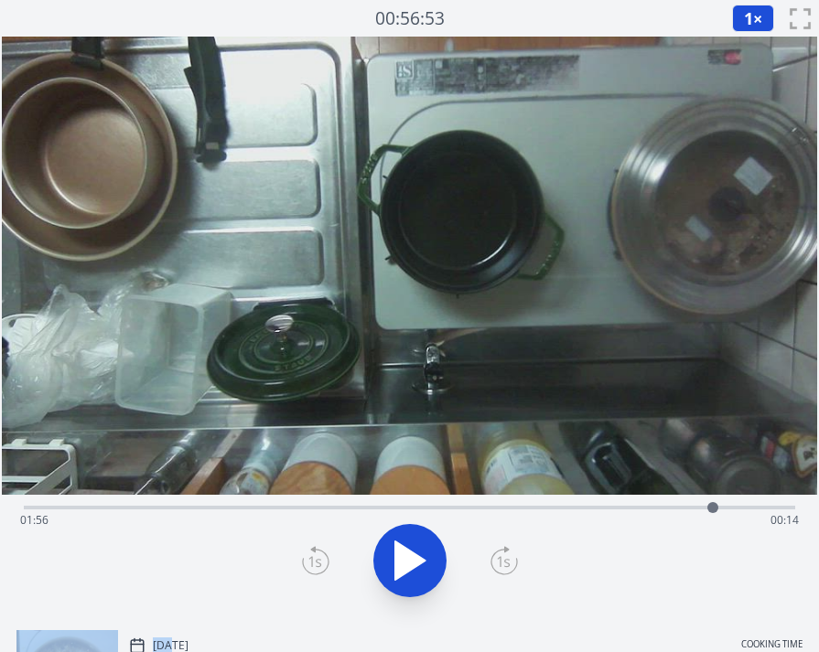
click at [704, 510] on div at bounding box center [712, 507] width 27 height 27
click at [554, 508] on div "Time elapsed: 01:54 Time remaining: 00:16" at bounding box center [409, 520] width 779 height 29
click at [592, 508] on div "Time elapsed: 01:29 Time remaining: 00:41" at bounding box center [409, 520] width 779 height 29
drag, startPoint x: 749, startPoint y: 512, endPoint x: 763, endPoint y: 509, distance: 14.2
click at [749, 512] on div "Time elapsed: 01:35 Time remaining: 00:35" at bounding box center [409, 520] width 779 height 29
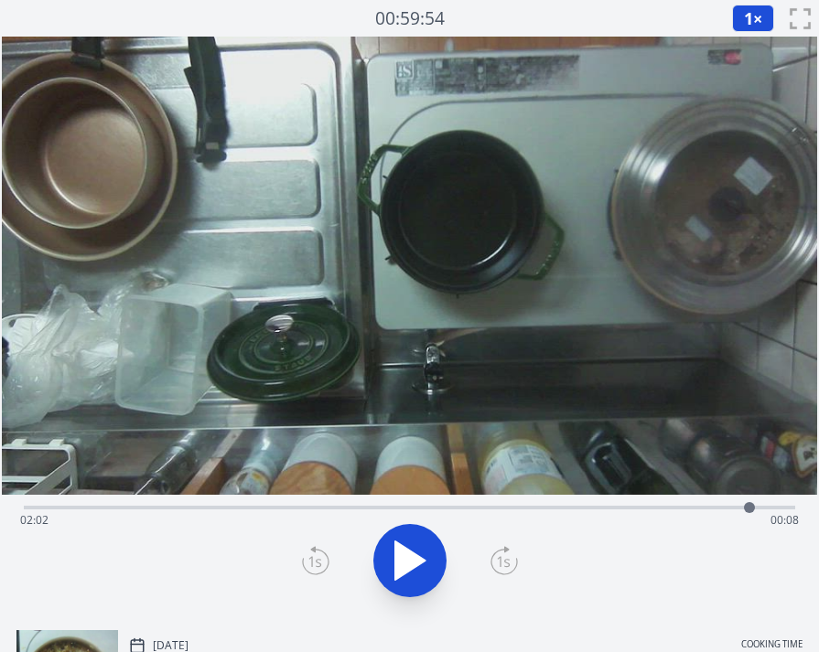
click at [406, 561] on icon at bounding box center [410, 561] width 30 height 38
click at [599, 509] on div "Time elapsed: 02:07 Time remaining: 00:03" at bounding box center [409, 520] width 779 height 29
click at [620, 510] on div "Time elapsed: 01:37 Time remaining: 00:33" at bounding box center [409, 520] width 779 height 29
click at [409, 562] on icon at bounding box center [409, 560] width 51 height 51
click at [410, 564] on icon at bounding box center [410, 561] width 30 height 38
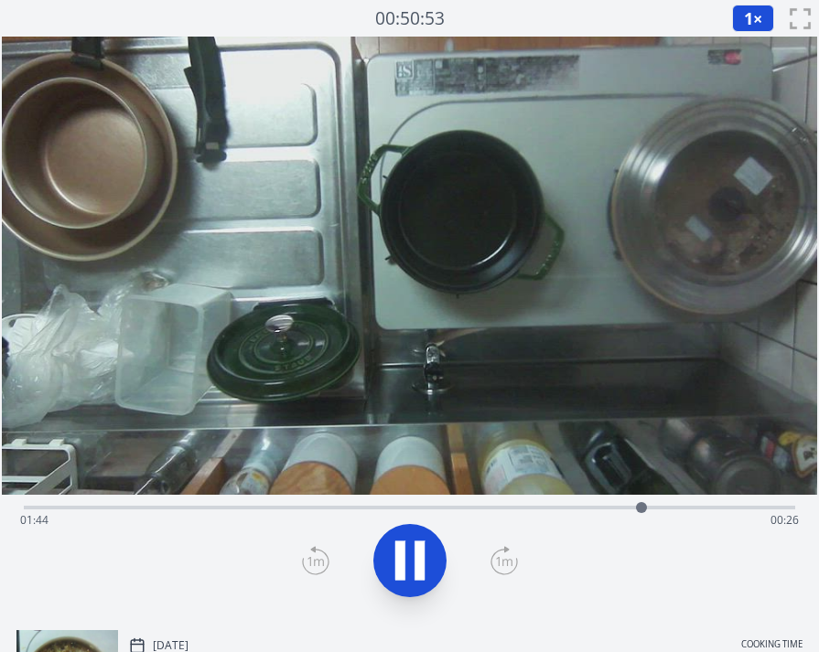
click at [410, 564] on icon at bounding box center [409, 560] width 51 height 51
click at [410, 564] on icon at bounding box center [410, 561] width 30 height 38
click at [410, 564] on icon at bounding box center [409, 560] width 51 height 51
click at [755, 16] on button "1 ×" at bounding box center [753, 18] width 42 height 27
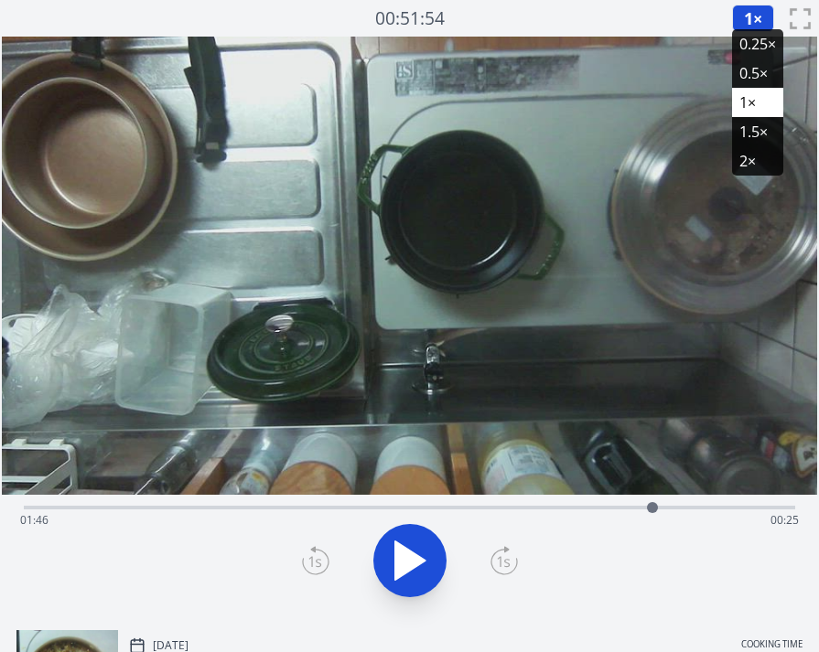
click at [756, 46] on li "0.25×" at bounding box center [757, 43] width 51 height 29
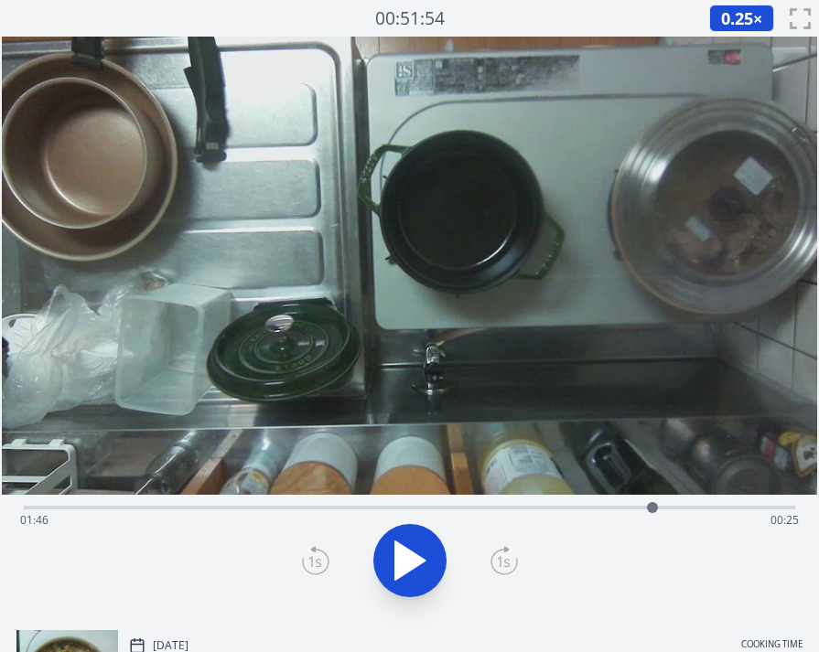
click at [409, 569] on icon at bounding box center [410, 561] width 30 height 38
click at [409, 569] on icon at bounding box center [409, 560] width 51 height 51
click at [425, 567] on icon at bounding box center [409, 560] width 51 height 51
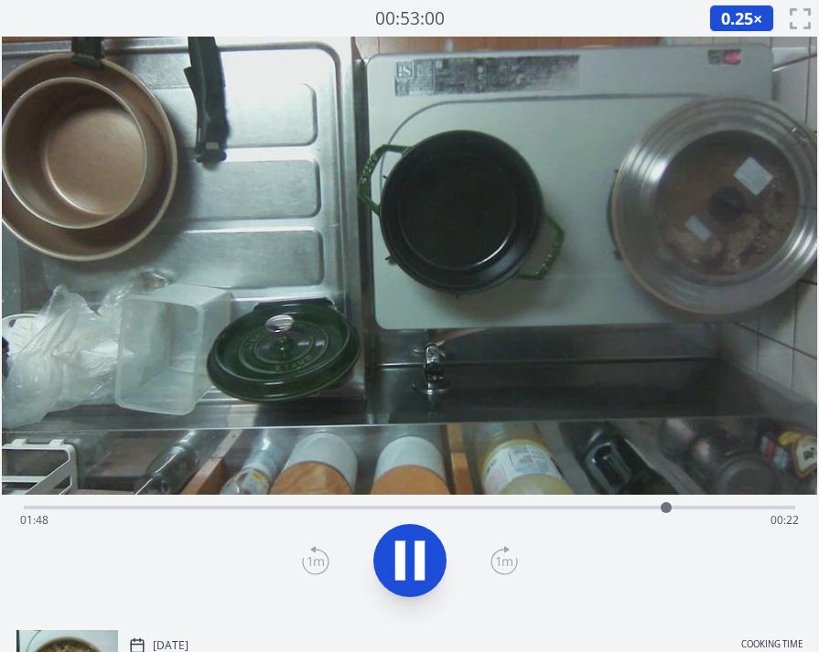
click at [425, 567] on icon at bounding box center [409, 560] width 51 height 51
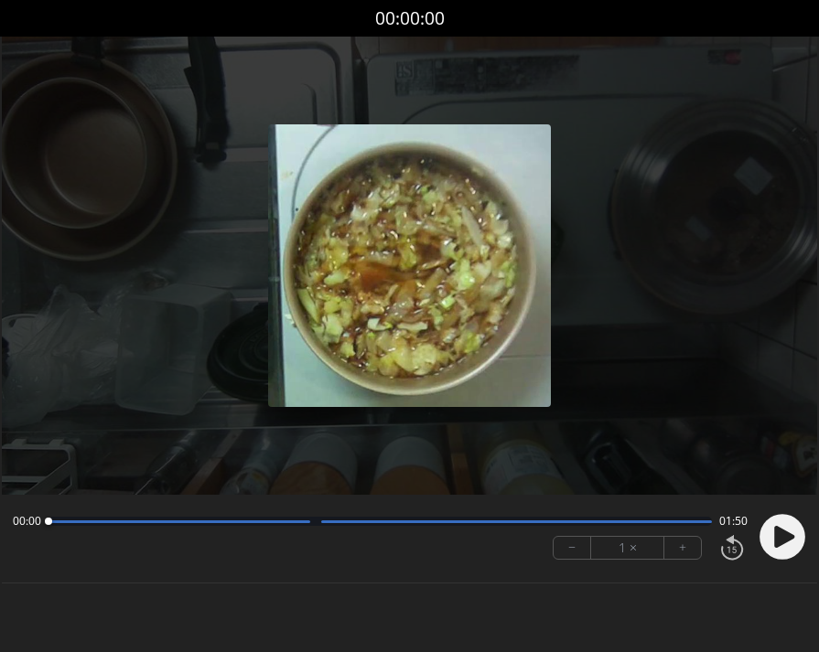
click at [776, 529] on icon at bounding box center [784, 537] width 20 height 22
click at [684, 548] on button "+" at bounding box center [682, 548] width 37 height 22
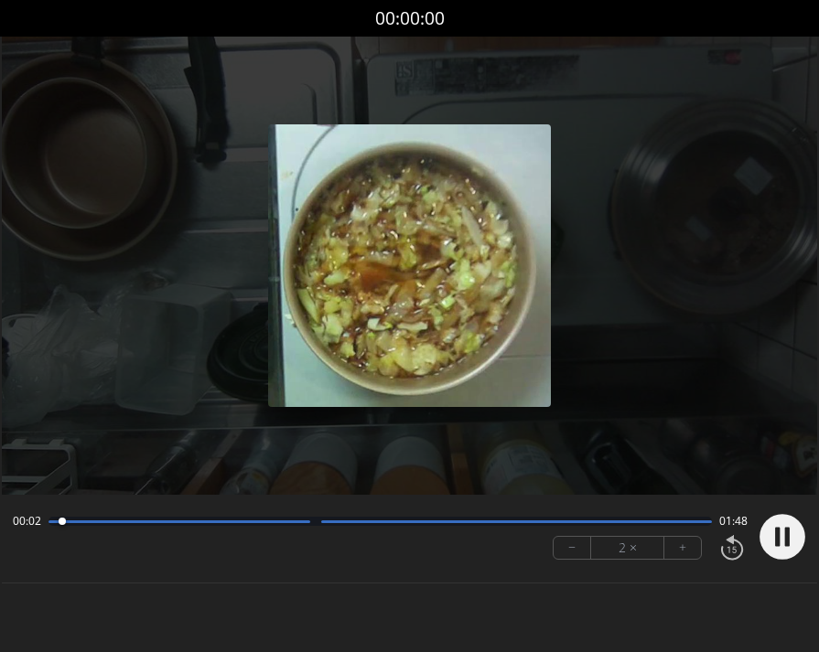
click at [684, 548] on button "+" at bounding box center [682, 548] width 37 height 22
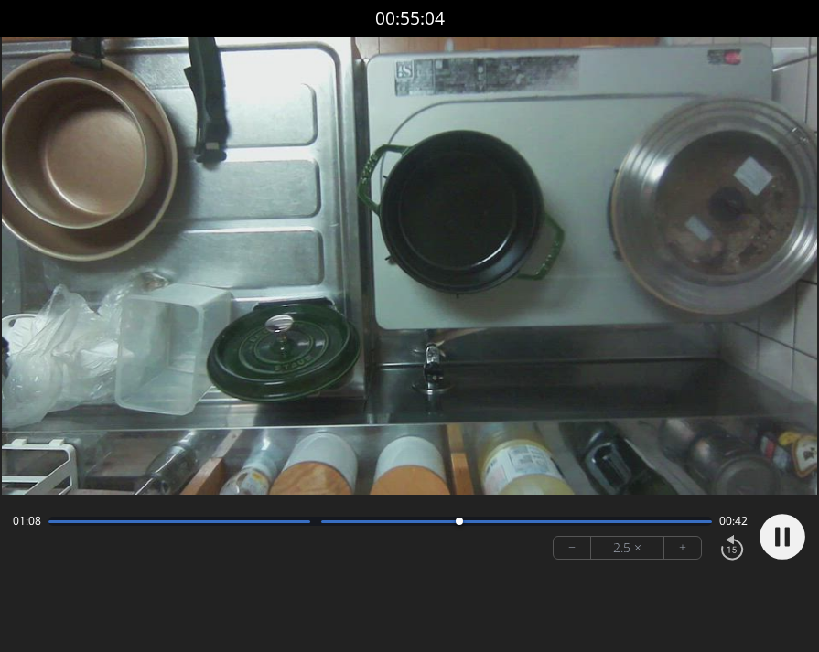
click at [596, 525] on div at bounding box center [379, 521] width 663 height 9
click at [657, 529] on div "− 2.5 × +" at bounding box center [646, 548] width 202 height 38
click at [647, 527] on div "01:47 00:02" at bounding box center [380, 521] width 735 height 15
